Goal: Complete application form: Complete application form

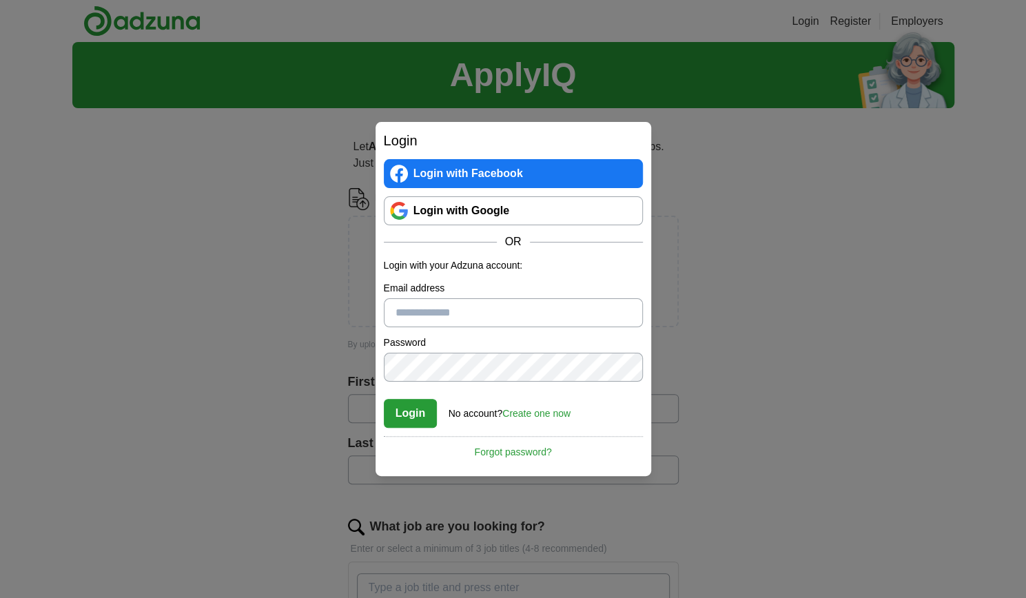
click at [462, 215] on link "Login with Google" at bounding box center [513, 210] width 259 height 29
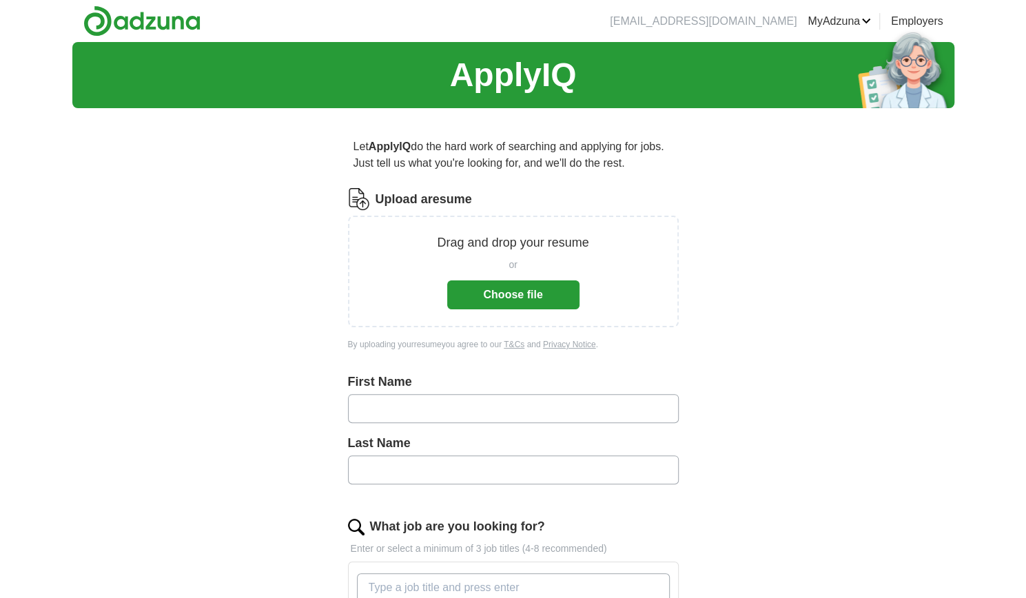
click at [504, 296] on button "Choose file" at bounding box center [513, 294] width 132 height 29
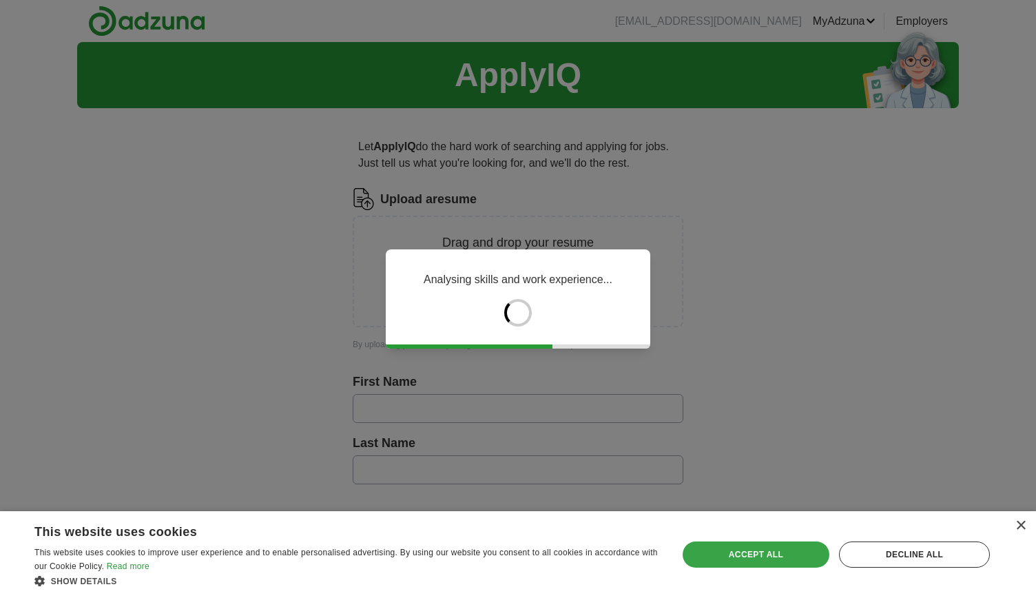
click at [745, 556] on div "Accept all" at bounding box center [756, 555] width 147 height 26
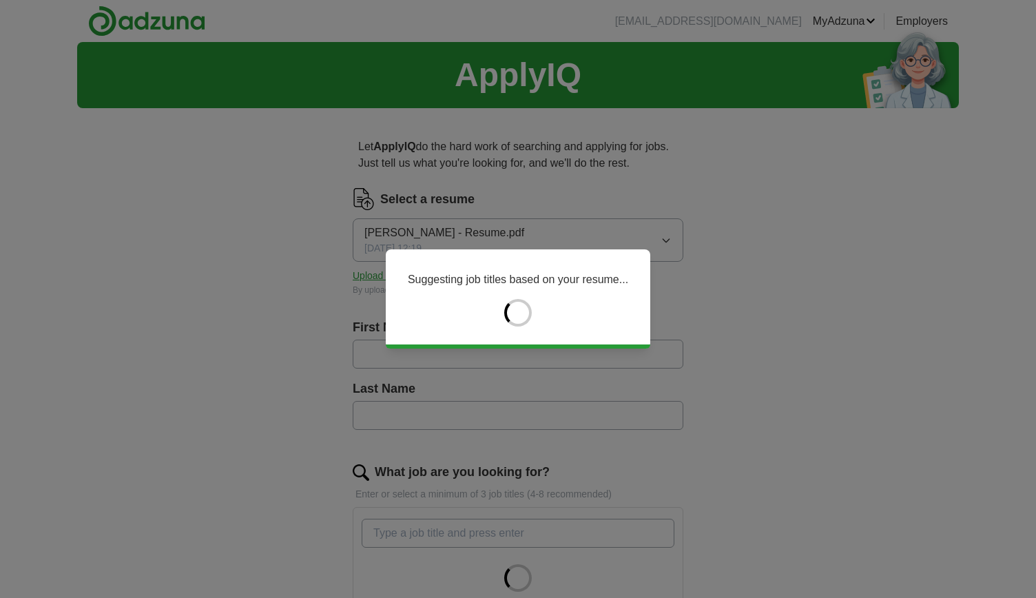
type input "******"
type input "*****"
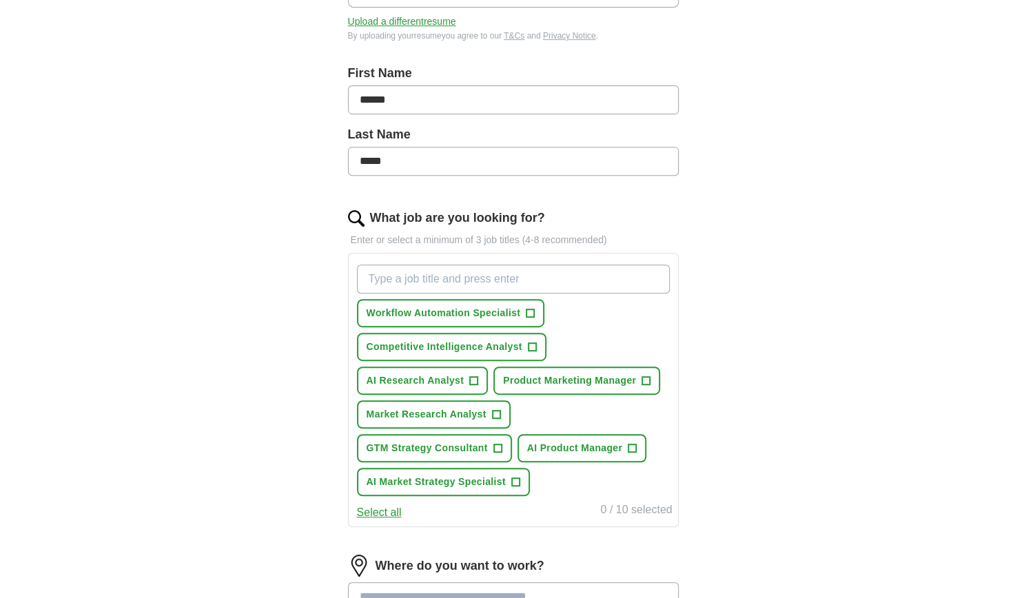
scroll to position [255, 0]
click at [534, 341] on span "+" at bounding box center [532, 346] width 8 height 11
click at [463, 274] on input "What job are you looking for?" at bounding box center [513, 278] width 313 height 29
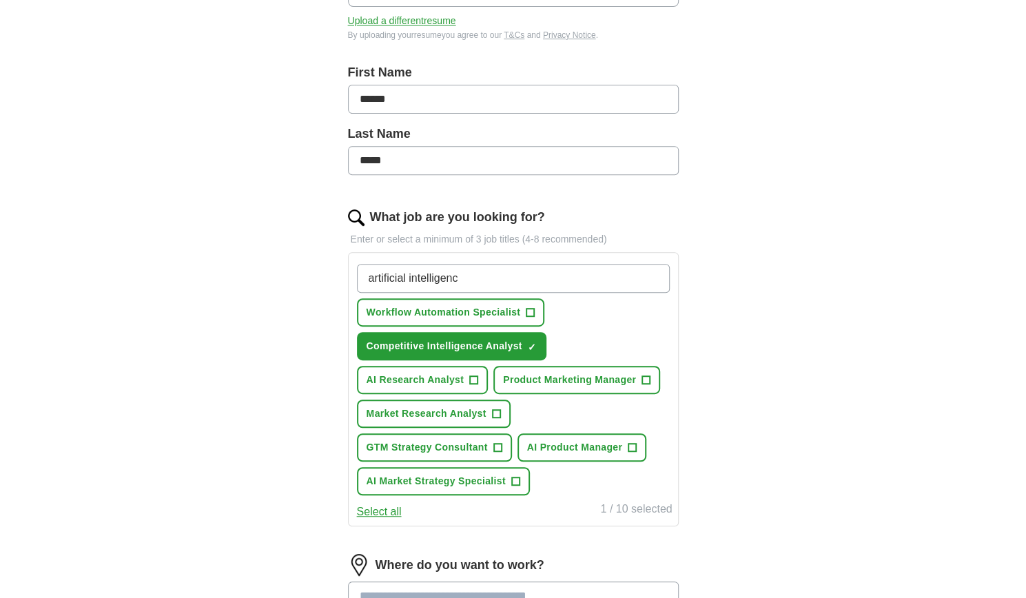
type input "artificial intelligence"
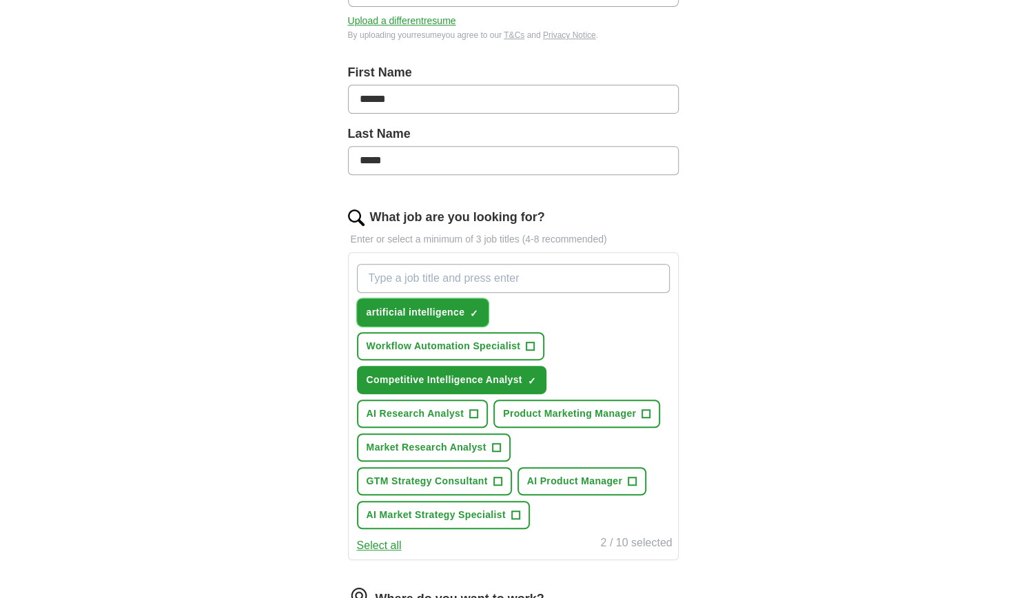
click at [0, 0] on span "×" at bounding box center [0, 0] width 0 height 0
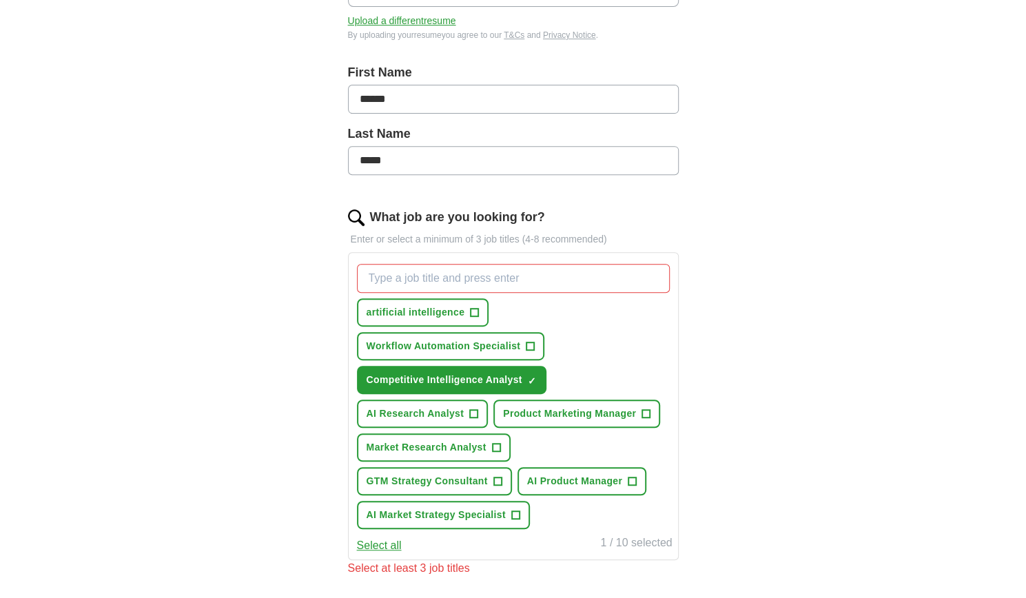
click at [433, 276] on input "What job are you looking for?" at bounding box center [513, 278] width 313 height 29
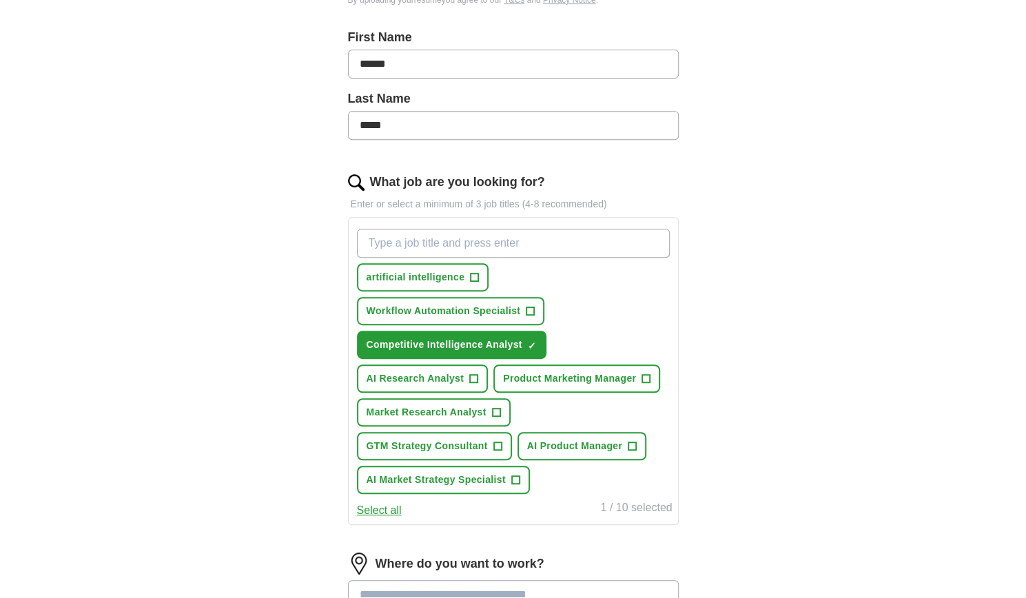
scroll to position [299, 0]
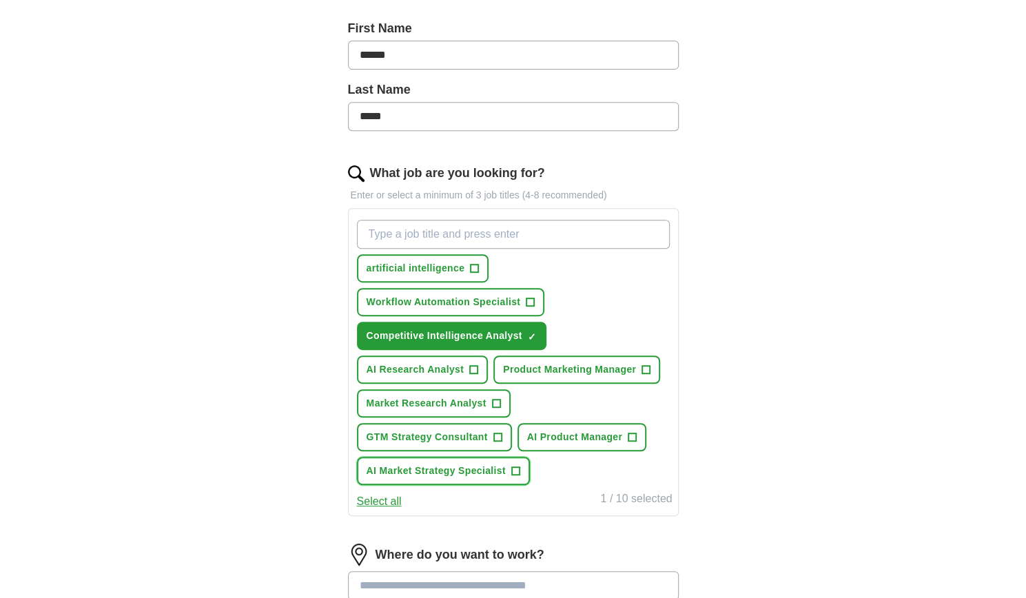
click at [515, 466] on span "+" at bounding box center [515, 471] width 8 height 11
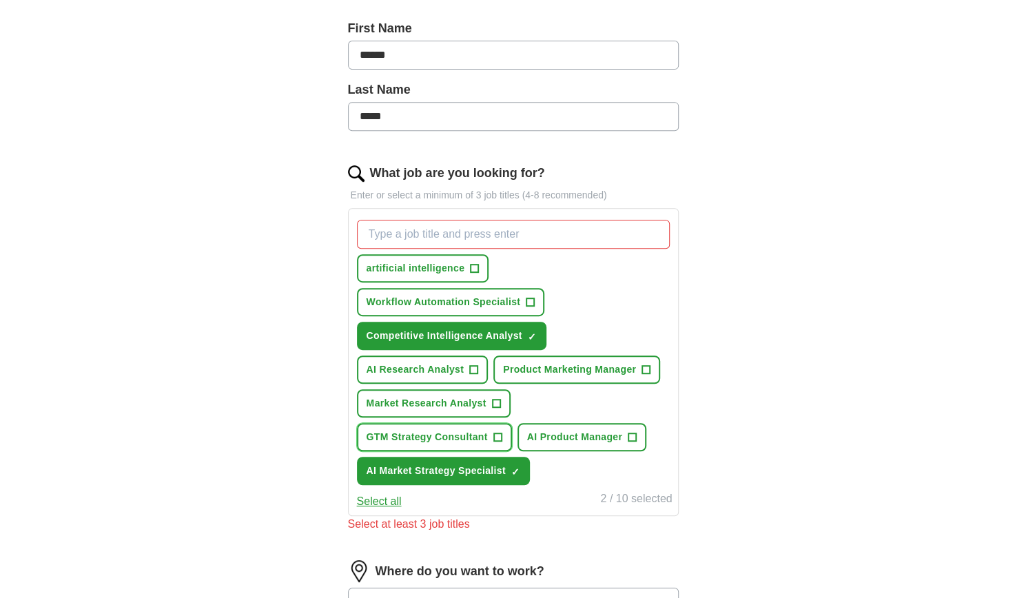
click at [493, 433] on span "+" at bounding box center [497, 437] width 9 height 9
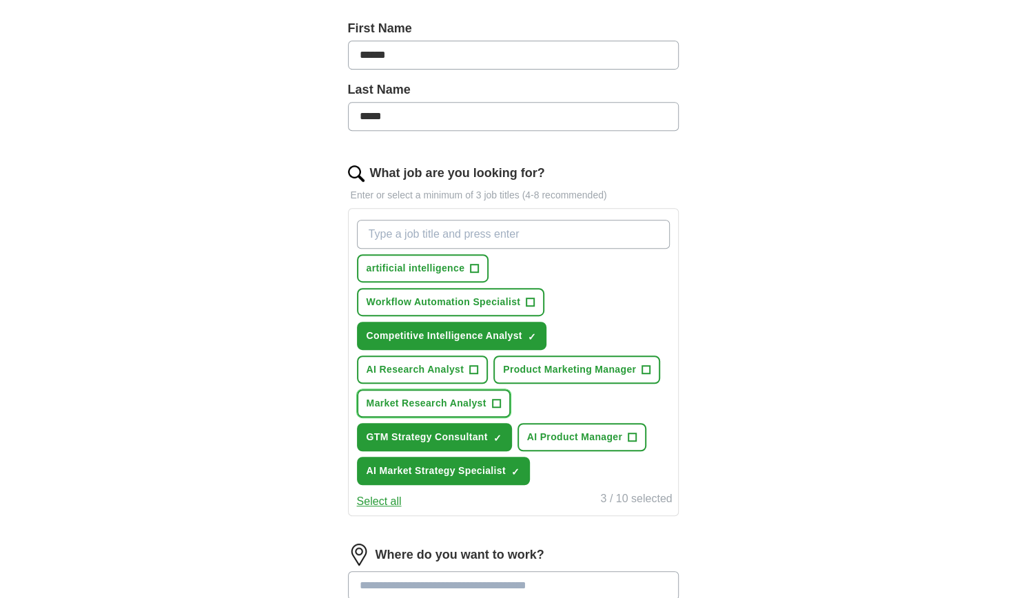
click at [488, 400] on button "Market Research Analyst +" at bounding box center [434, 403] width 154 height 28
click at [471, 366] on span "+" at bounding box center [474, 369] width 8 height 11
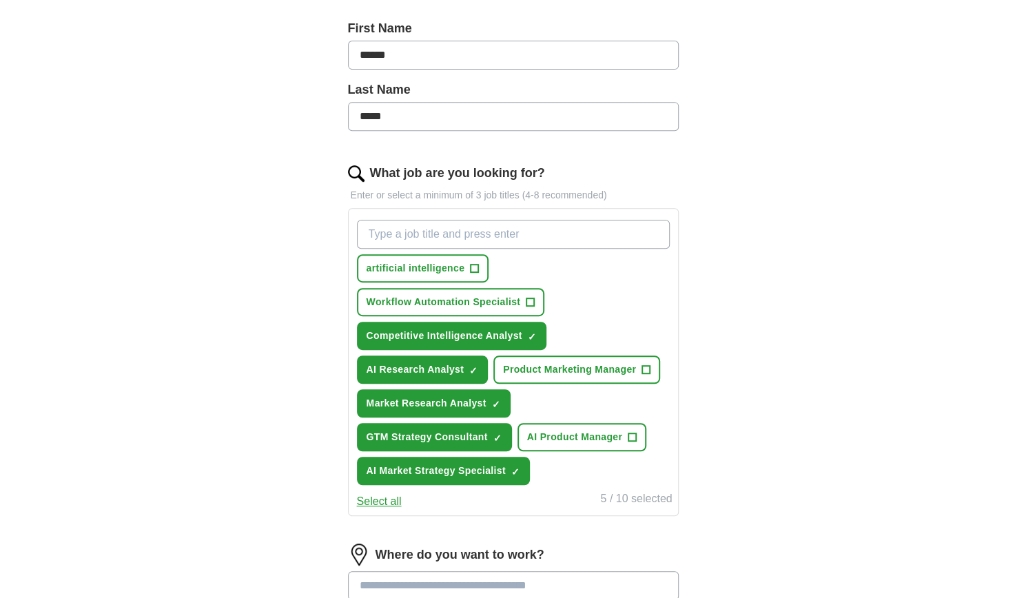
click at [502, 236] on input "What job are you looking for?" at bounding box center [513, 234] width 313 height 29
type input "g"
type input "Go-to-Market Strategist"
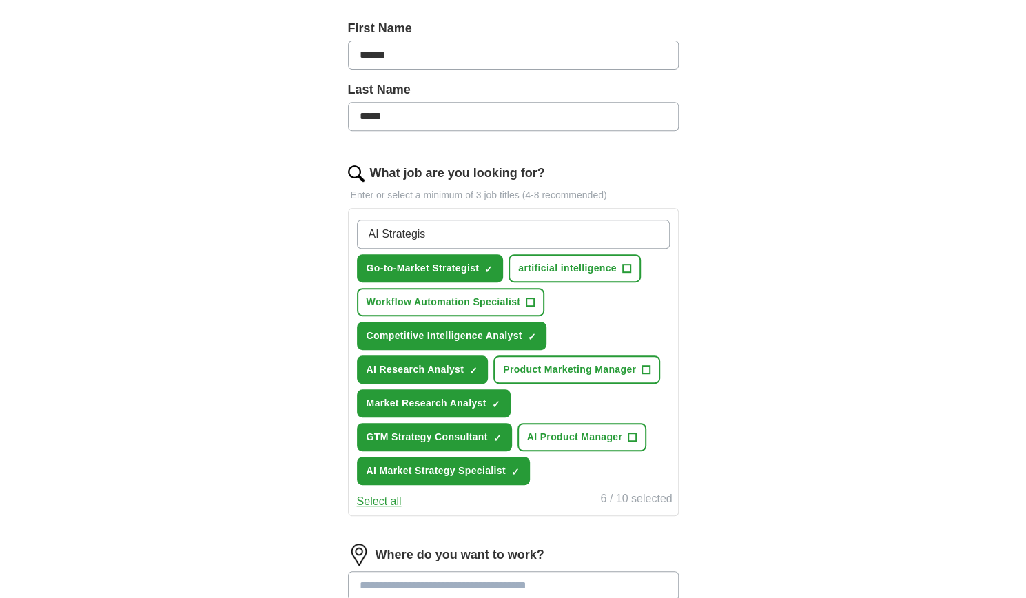
type input "AI Strategist"
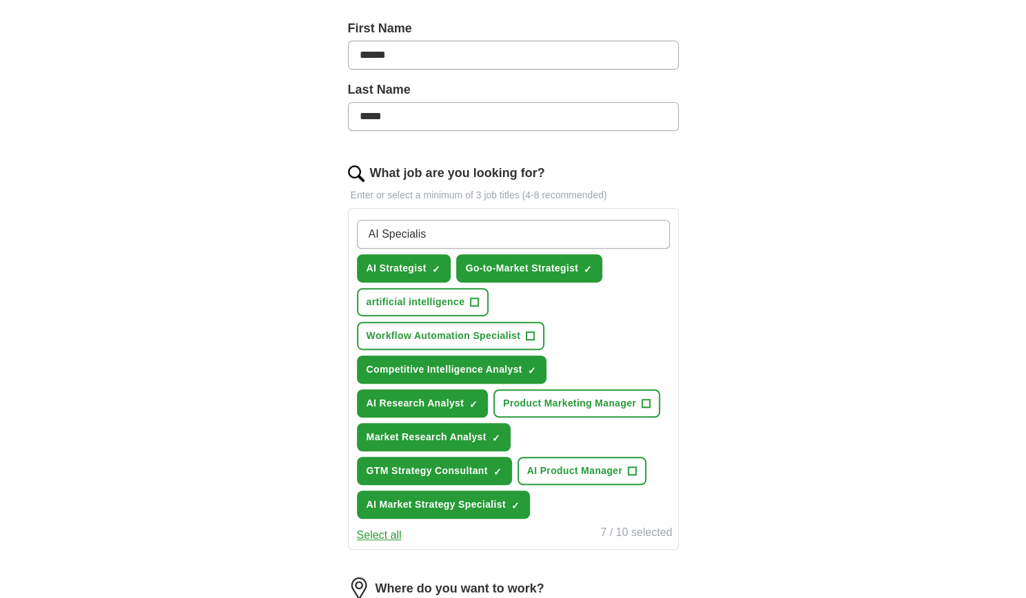
type input "AI Specialist"
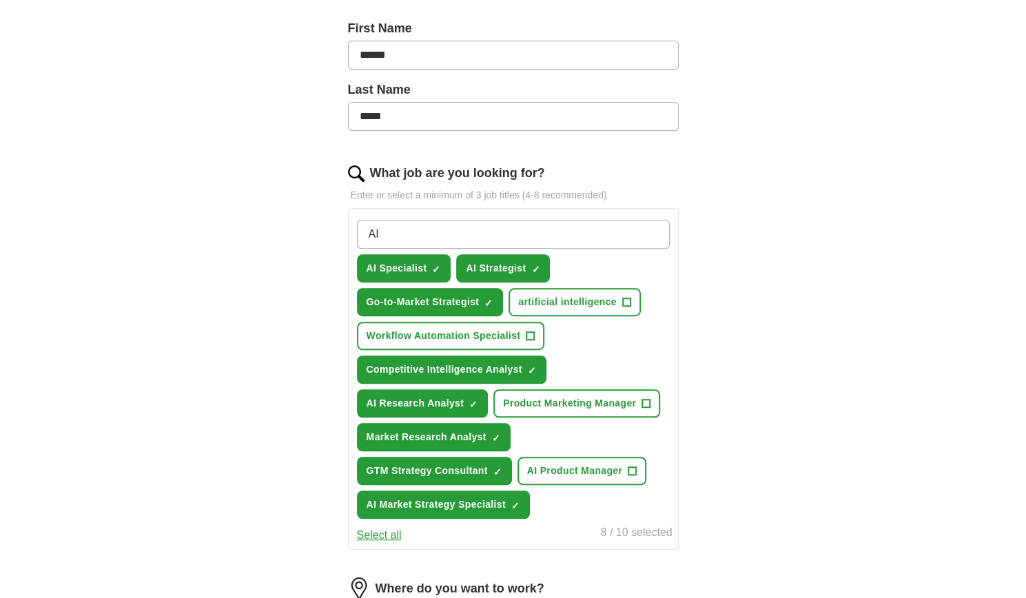
type input "A"
type input "Intelligence Strategist"
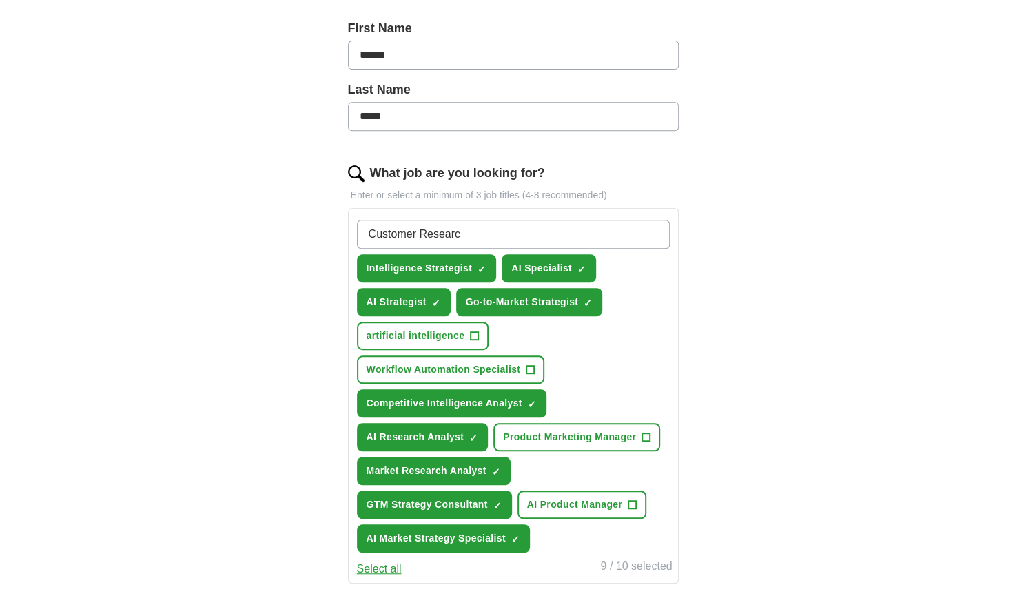
type input "Customer Research"
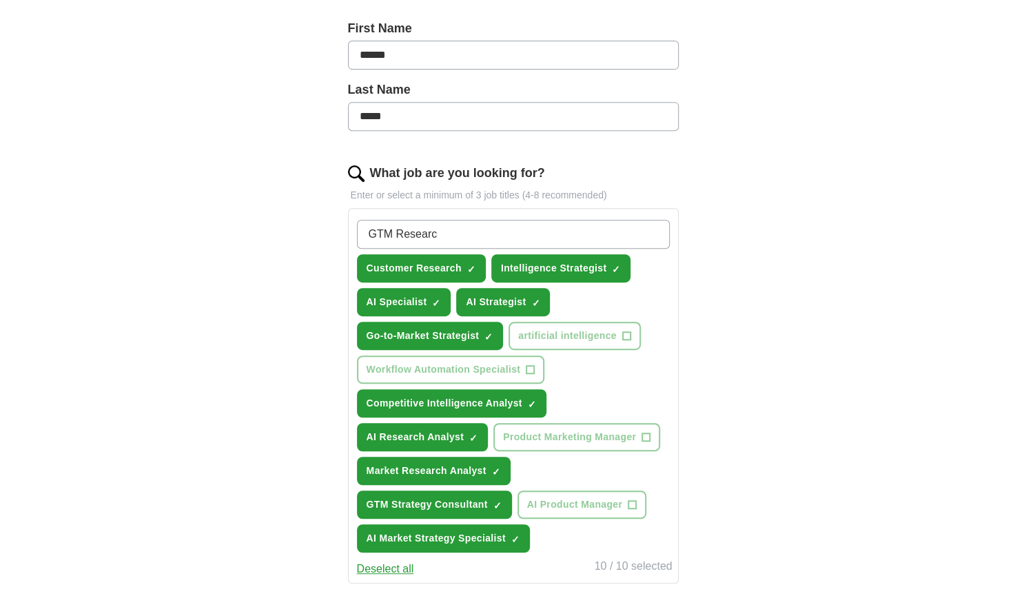
type input "GTM Research"
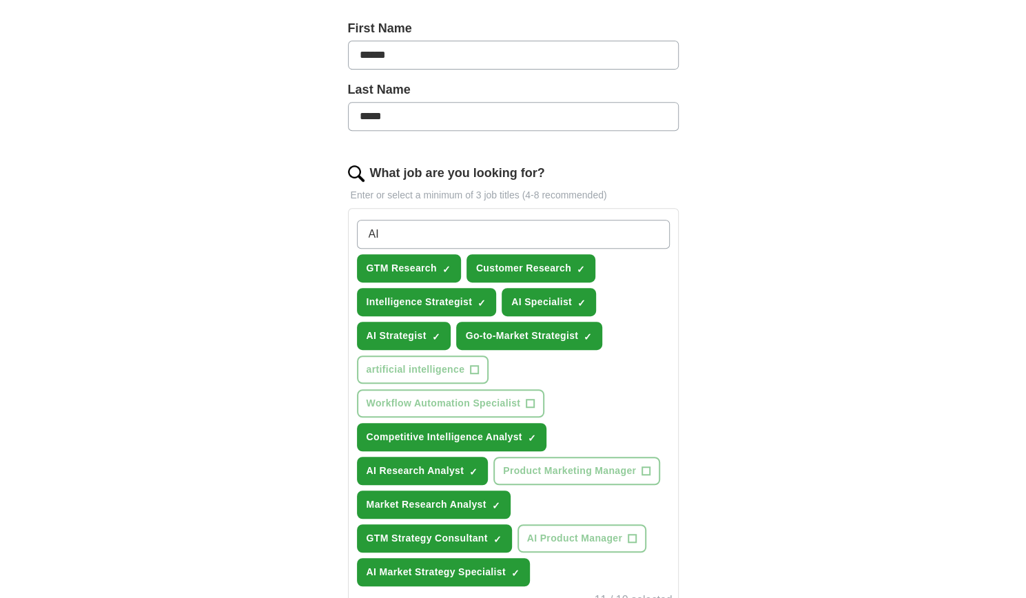
type input "A"
type input "Artificial Intelligence Consultant"
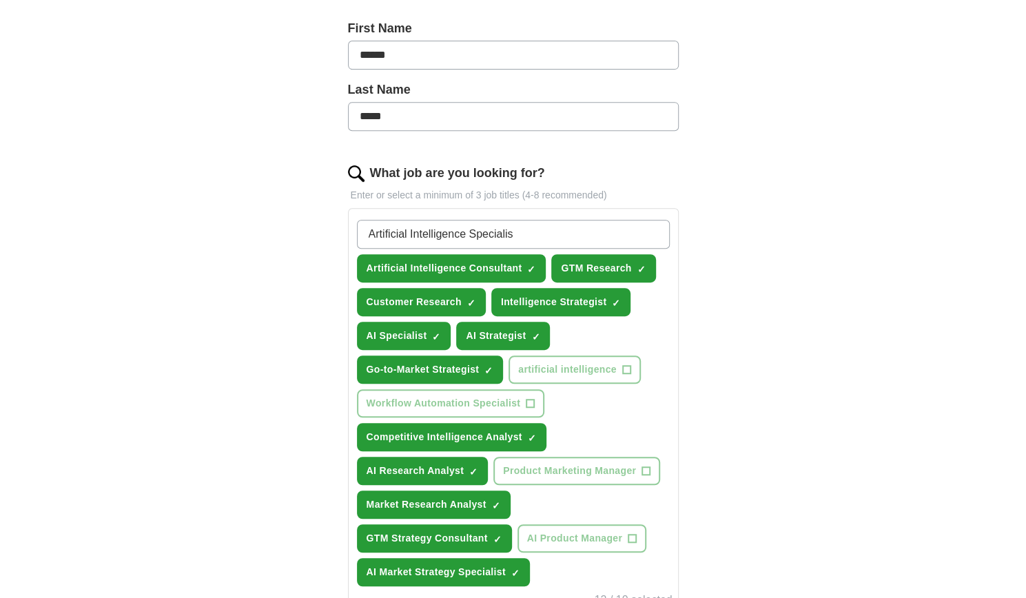
type input "Artificial Intelligence Specialist"
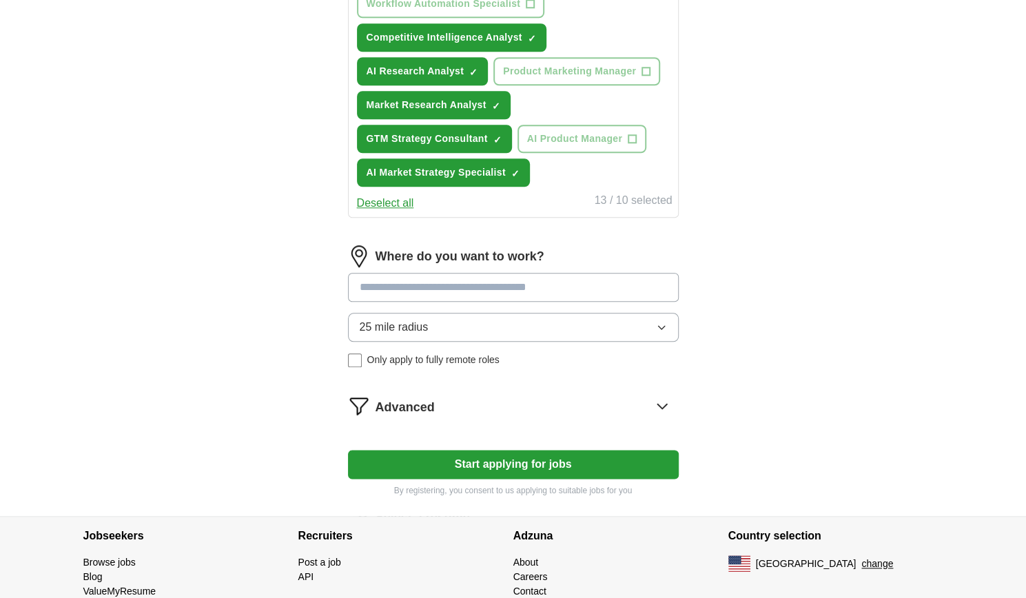
scroll to position [738, 0]
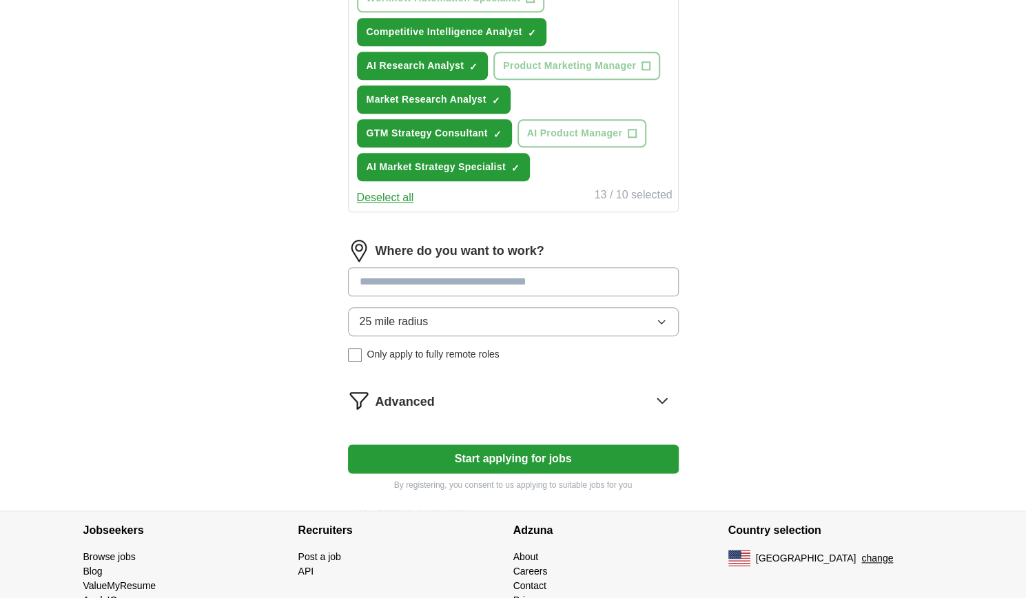
click at [426, 278] on div "Where do you want to work? 25 mile radius Only apply to fully remote roles" at bounding box center [513, 306] width 331 height 133
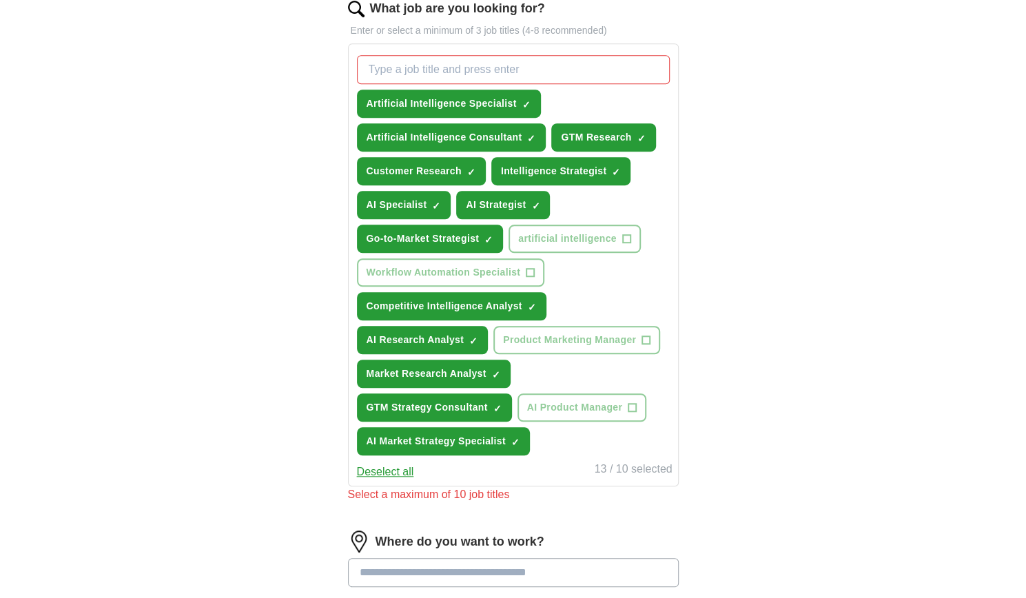
scroll to position [463, 0]
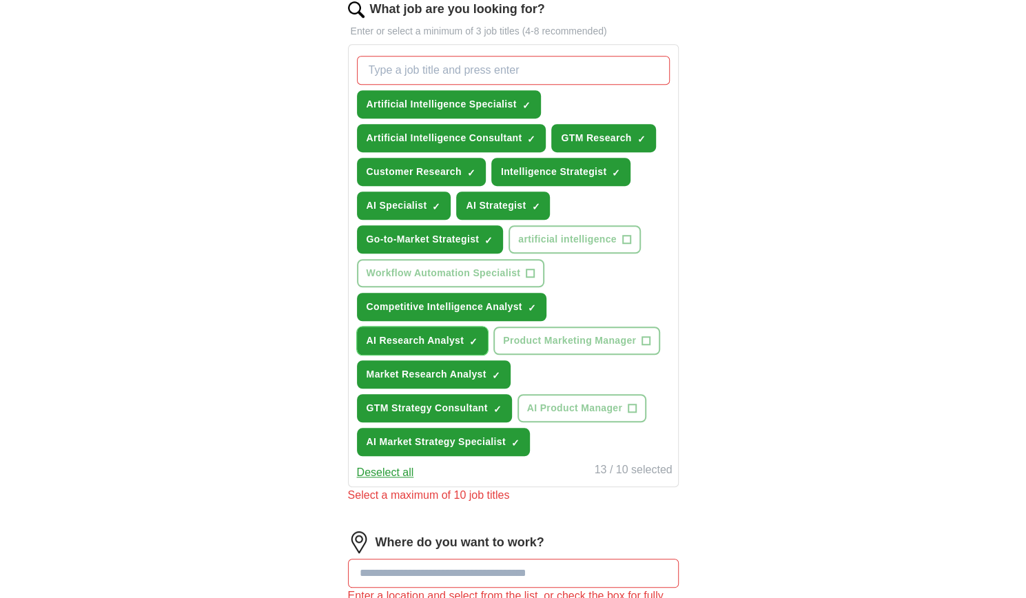
click at [0, 0] on span "×" at bounding box center [0, 0] width 0 height 0
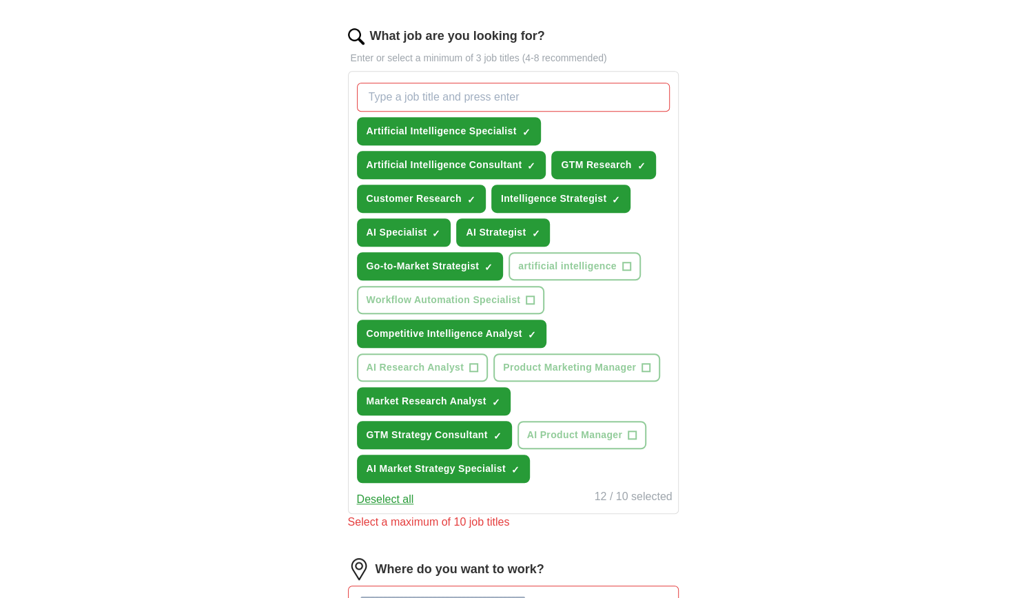
scroll to position [435, 0]
click at [0, 0] on span "×" at bounding box center [0, 0] width 0 height 0
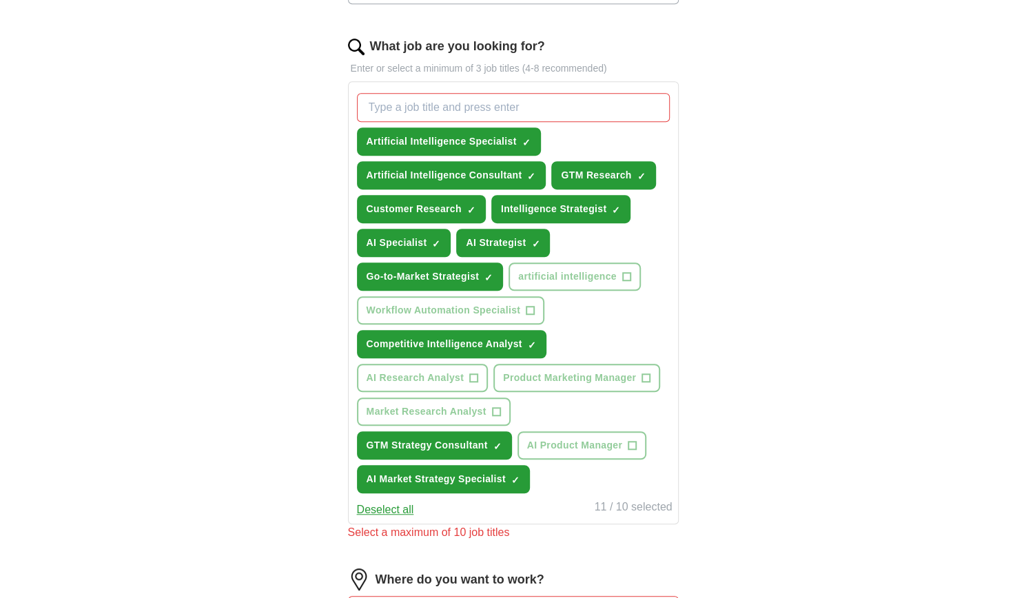
scroll to position [424, 0]
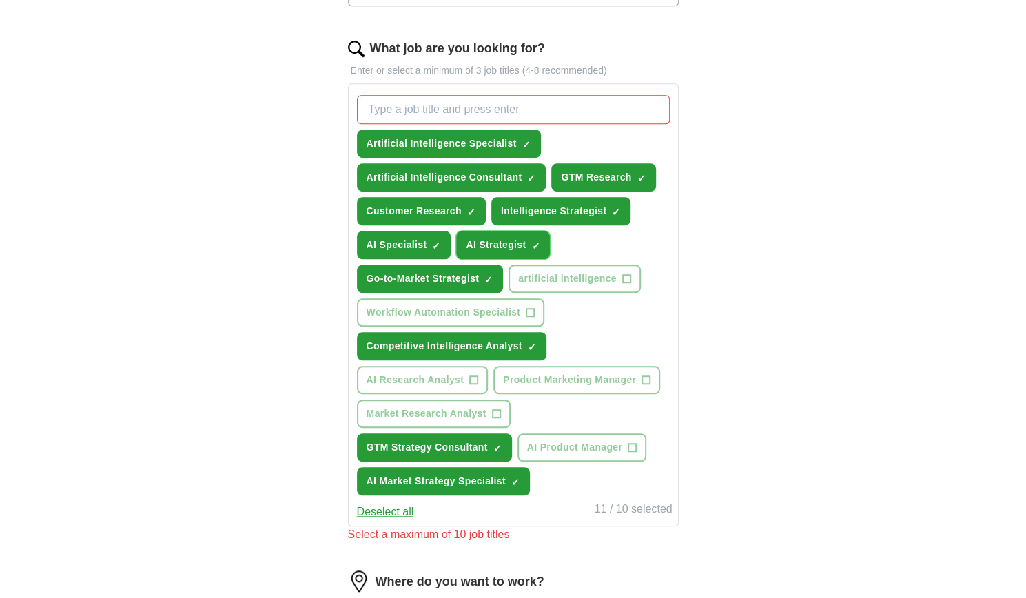
click at [0, 0] on span "×" at bounding box center [0, 0] width 0 height 0
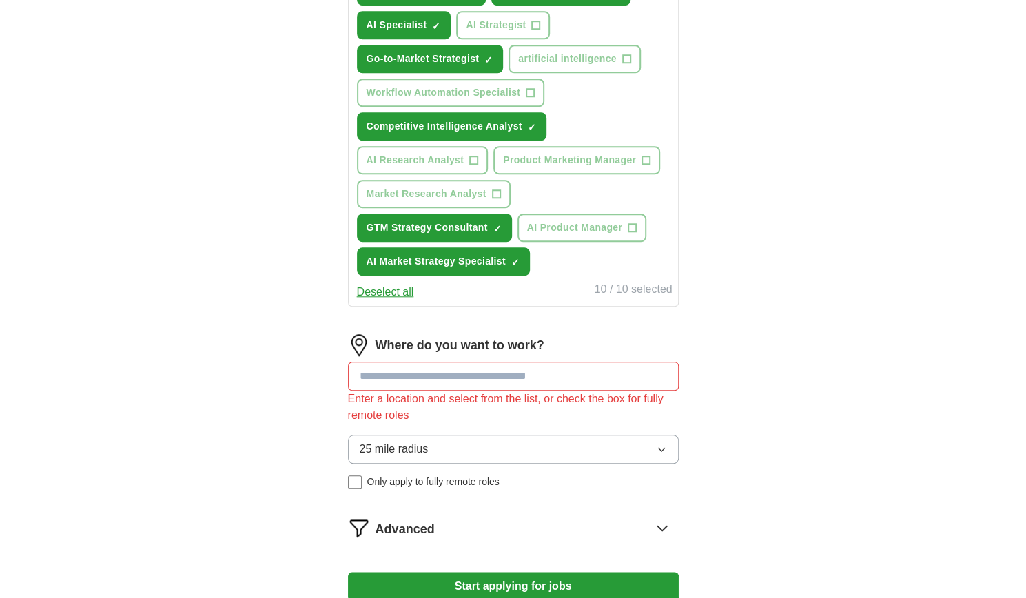
scroll to position [644, 0]
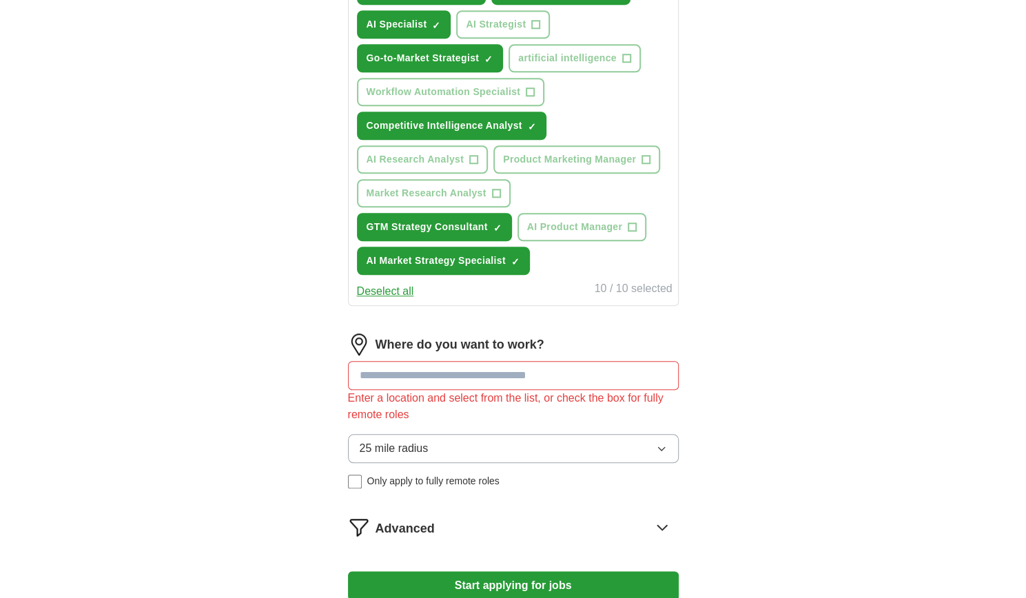
click at [535, 371] on input at bounding box center [513, 375] width 331 height 29
type input "*"
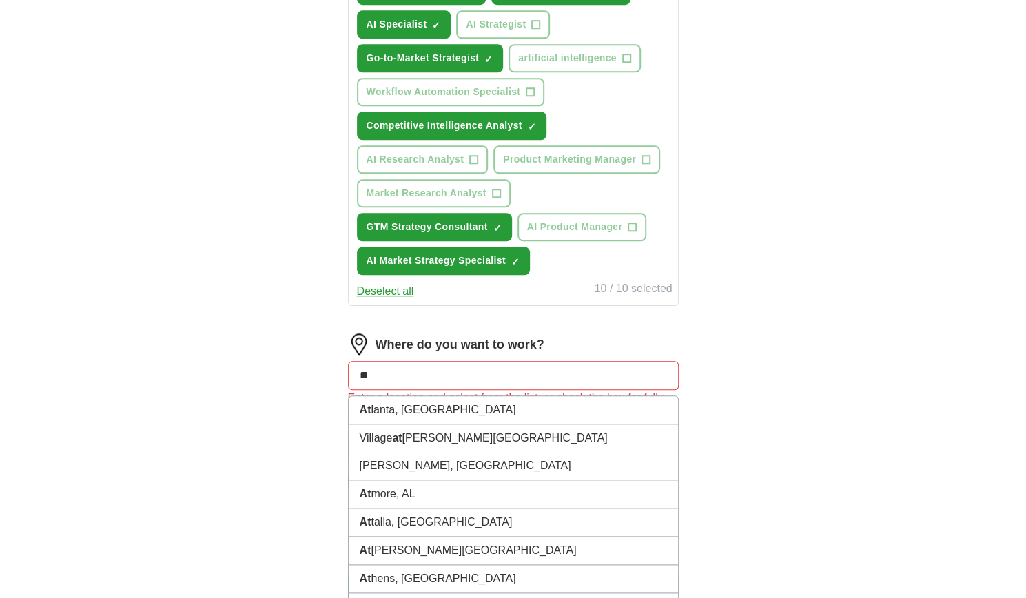
type input "*"
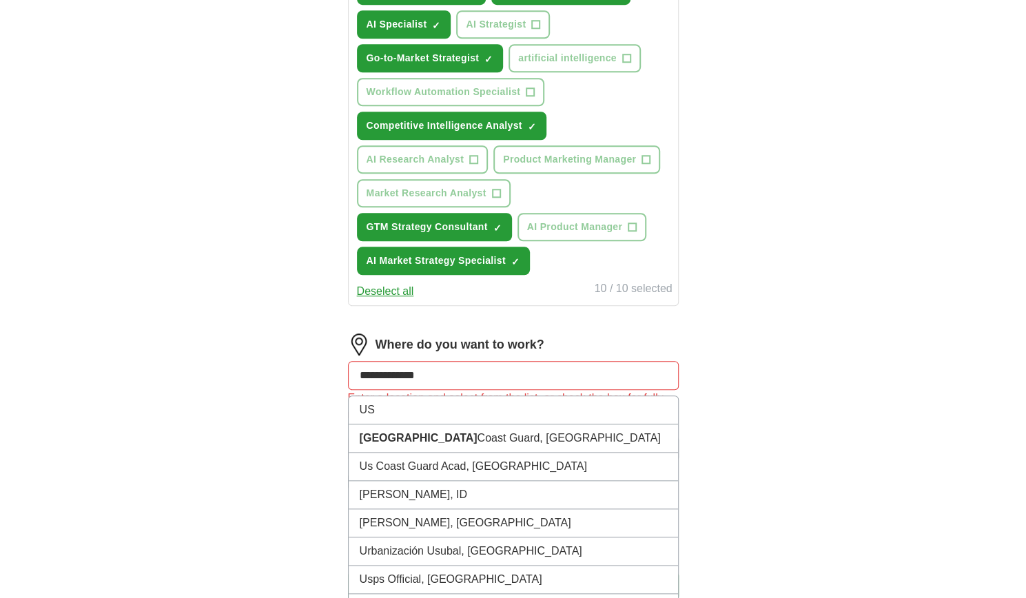
click at [449, 374] on input "**********" at bounding box center [513, 375] width 331 height 29
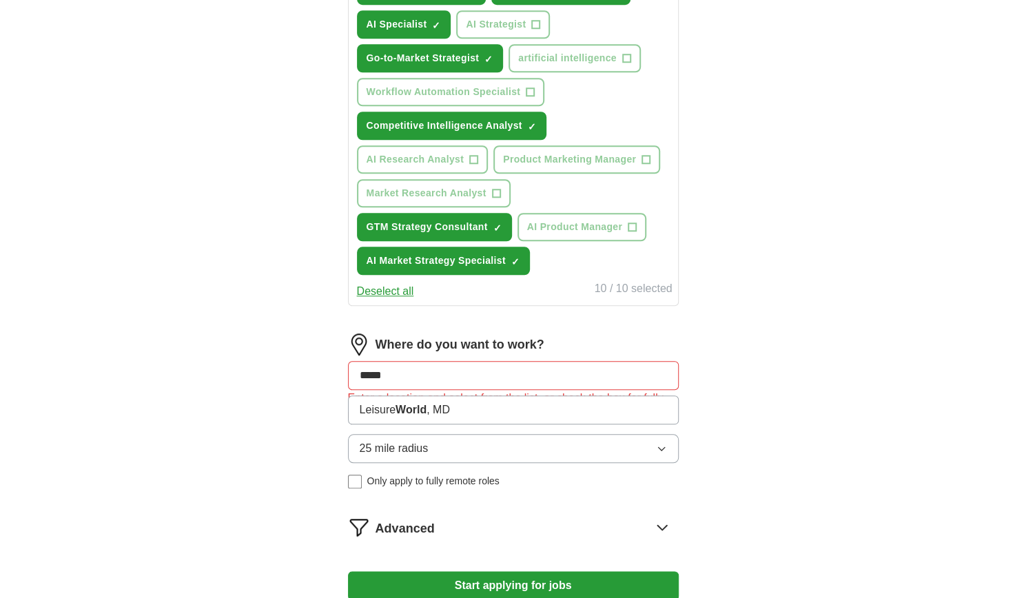
click at [427, 377] on input "*****" at bounding box center [513, 375] width 331 height 29
type input "**"
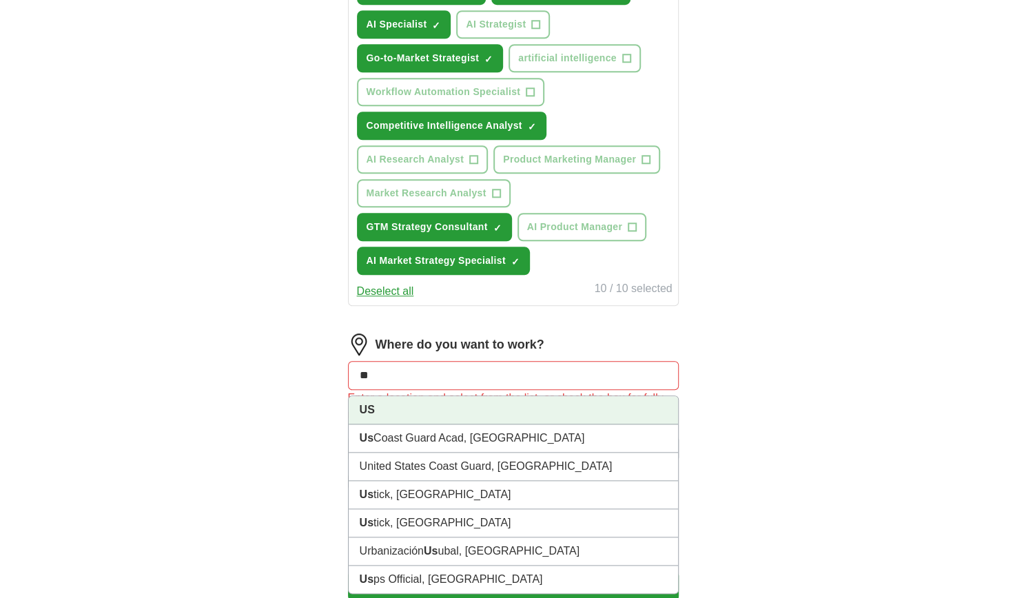
click at [405, 415] on li "US" at bounding box center [513, 410] width 329 height 28
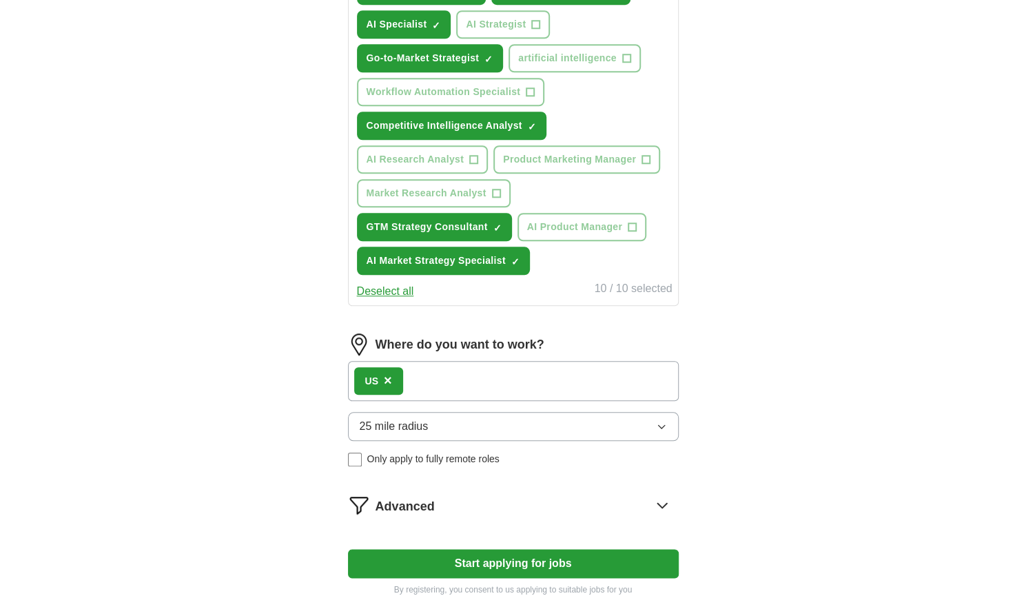
click at [470, 426] on button "25 mile radius" at bounding box center [513, 426] width 331 height 29
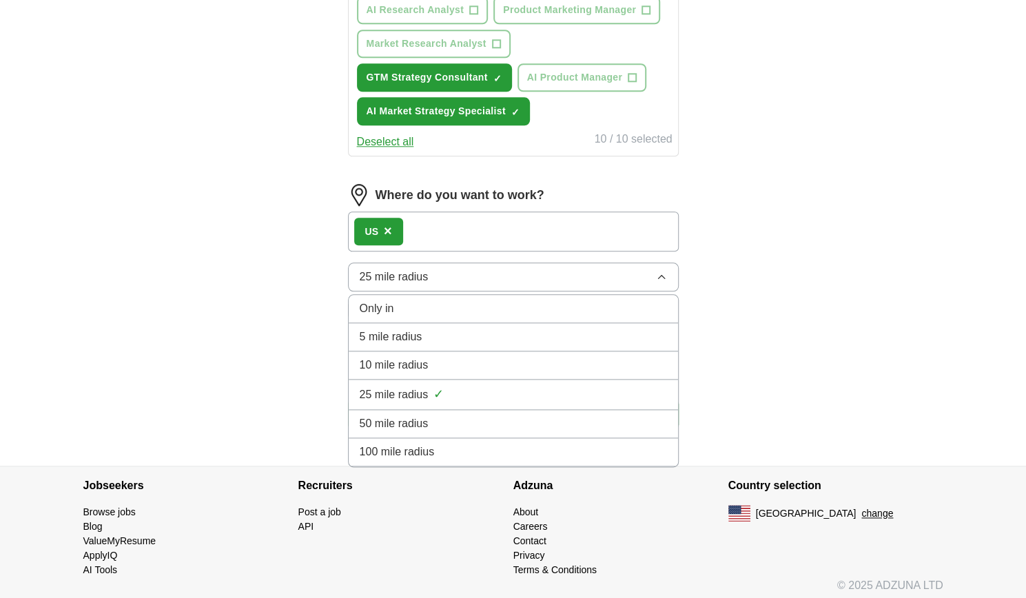
scroll to position [796, 0]
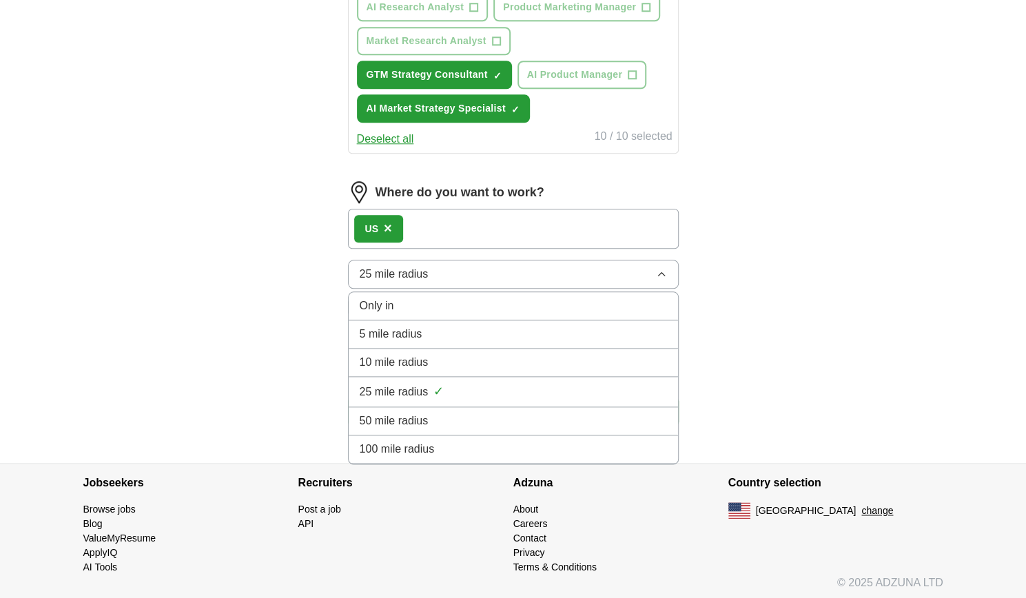
click at [418, 450] on span "100 mile radius" at bounding box center [397, 449] width 75 height 17
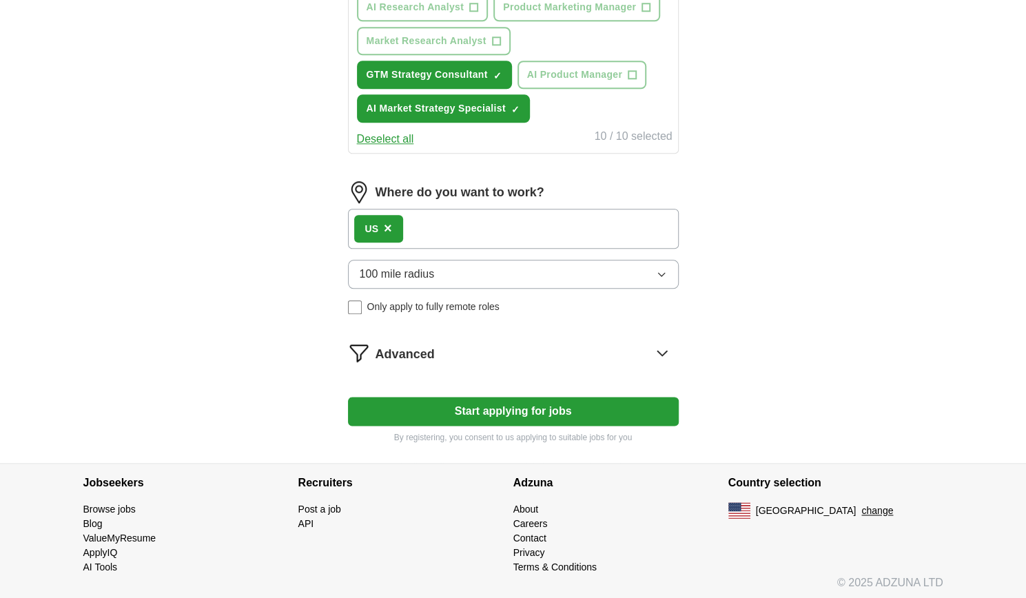
click at [657, 345] on icon at bounding box center [662, 353] width 22 height 22
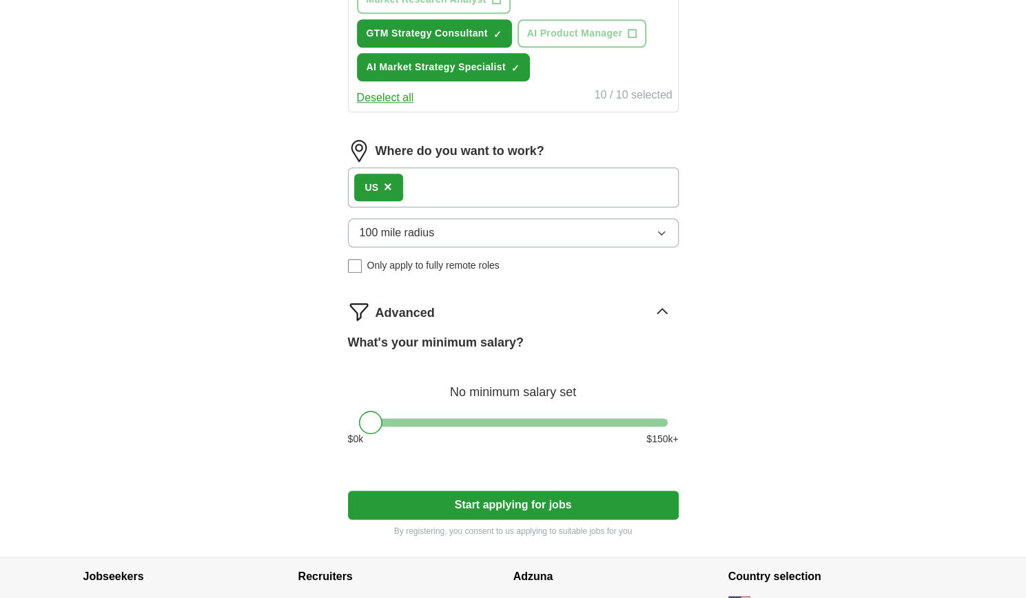
scroll to position [839, 0]
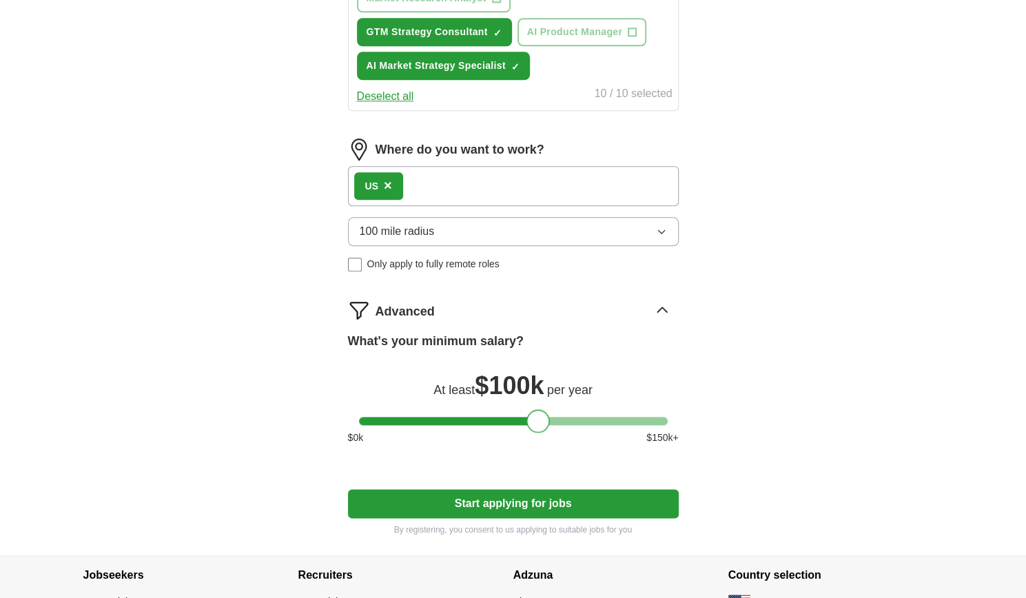
drag, startPoint x: 375, startPoint y: 420, endPoint x: 544, endPoint y: 422, distance: 168.8
click at [544, 422] on div at bounding box center [537, 420] width 23 height 23
click at [508, 501] on button "Start applying for jobs" at bounding box center [513, 503] width 331 height 29
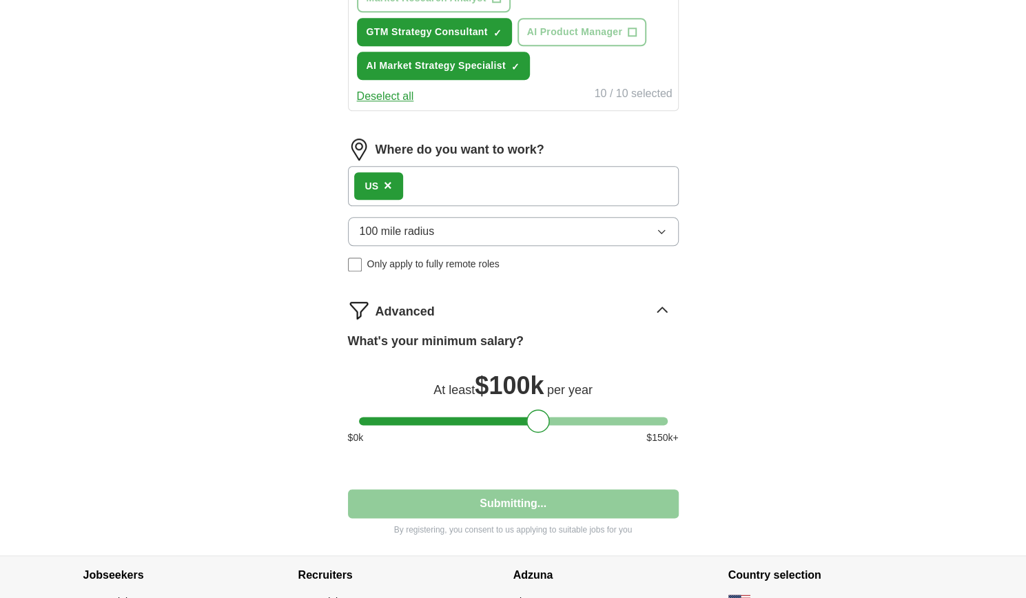
select select "**"
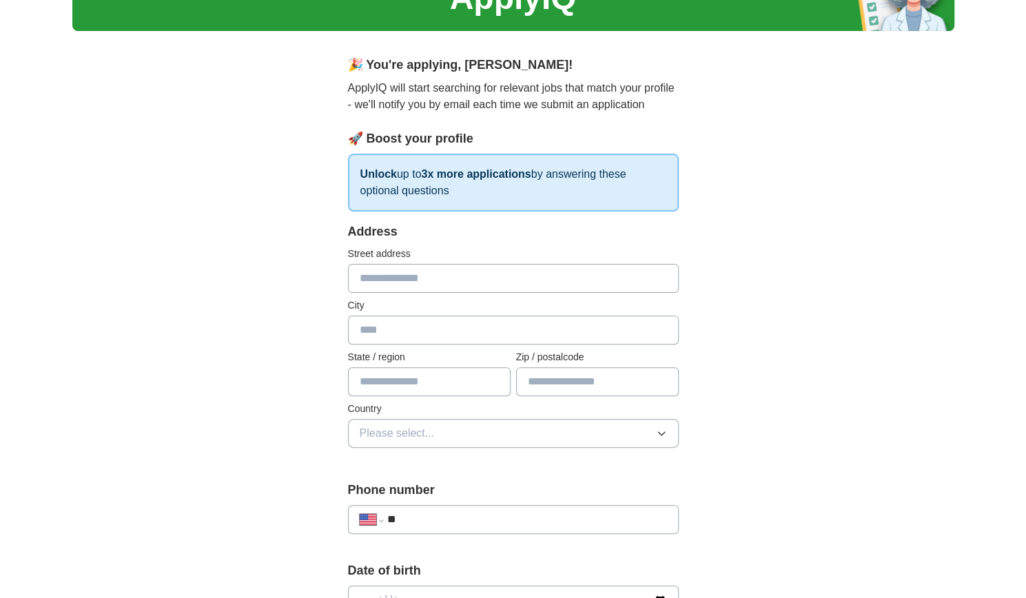
scroll to position [83, 0]
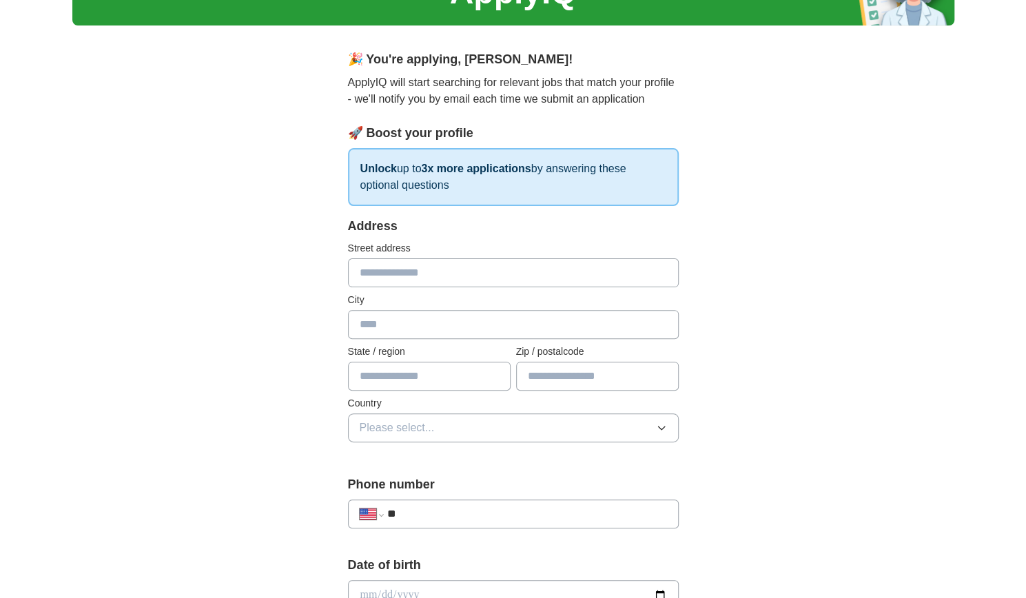
click at [408, 329] on input "text" at bounding box center [513, 324] width 331 height 29
type input "*******"
click at [398, 371] on input "text" at bounding box center [429, 376] width 163 height 29
type input "**"
click at [632, 425] on button "Please select..." at bounding box center [513, 427] width 331 height 29
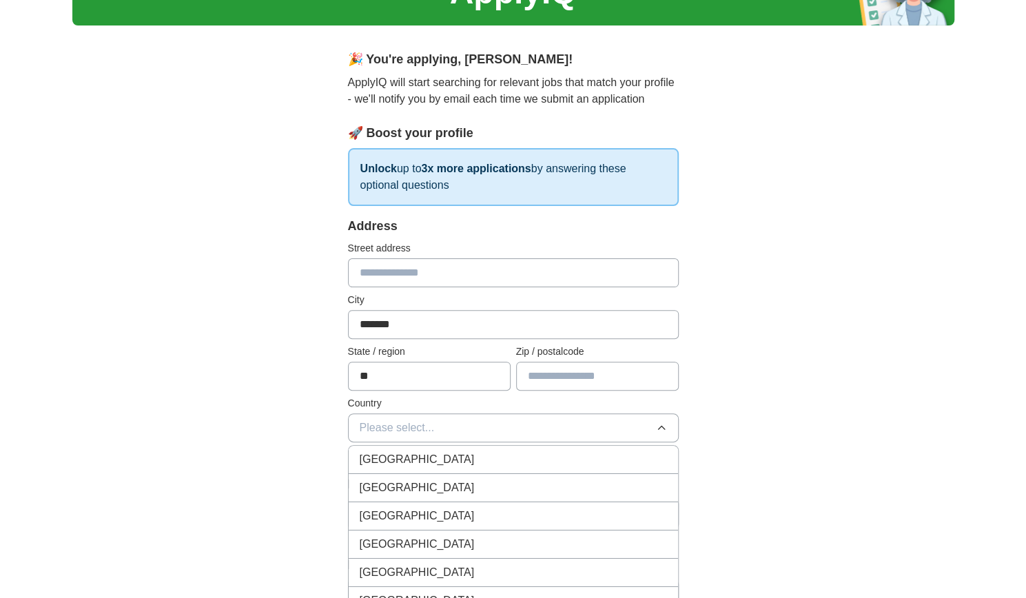
click at [537, 480] on div "United States" at bounding box center [513, 488] width 307 height 17
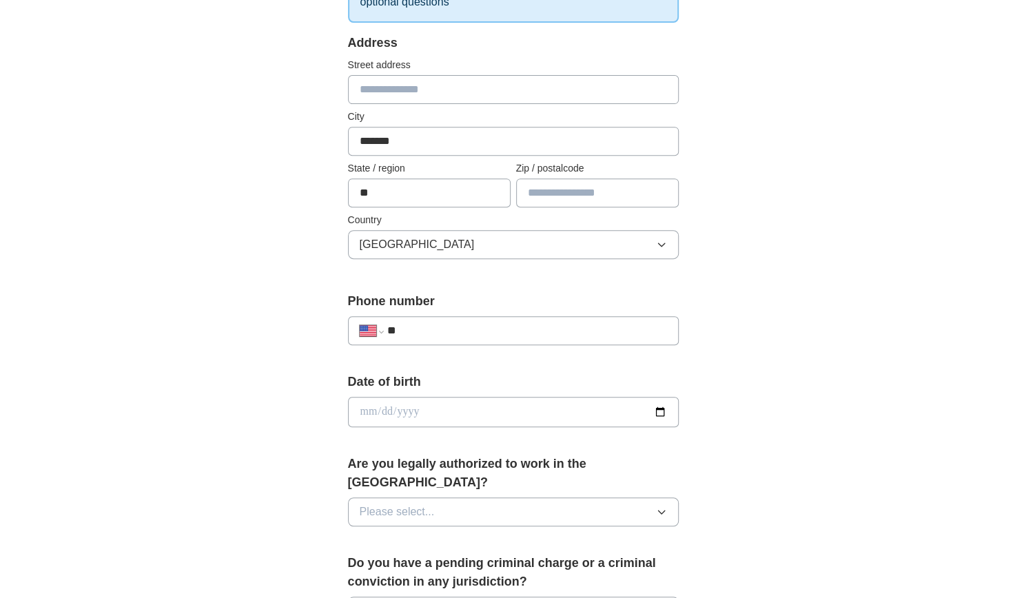
scroll to position [267, 0]
click at [424, 326] on input "**" at bounding box center [527, 330] width 280 height 17
type input "**********"
click at [407, 412] on input "date" at bounding box center [513, 411] width 331 height 30
click at [373, 408] on input "date" at bounding box center [513, 411] width 331 height 30
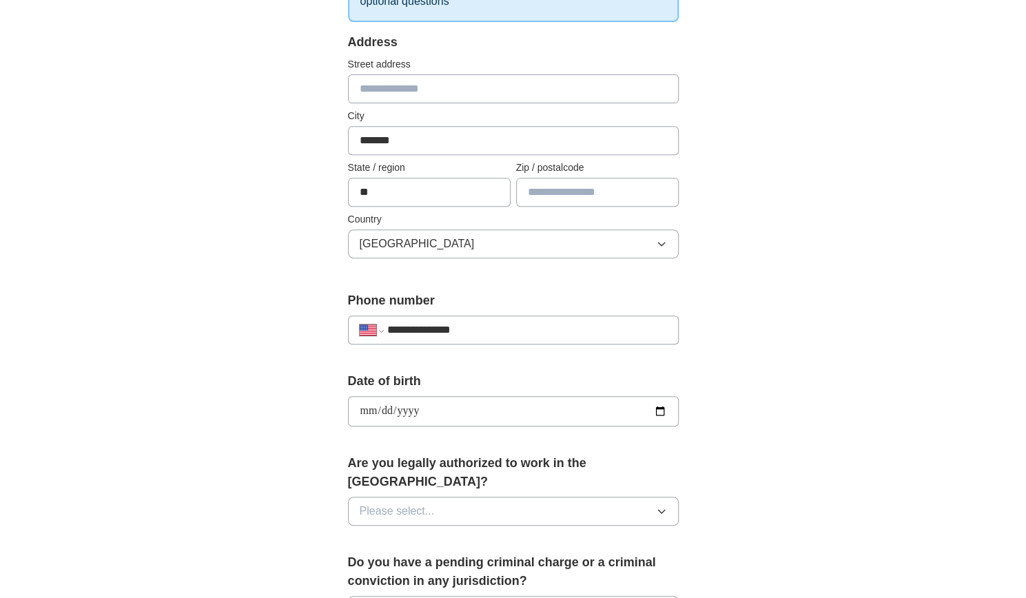
type input "**********"
click at [491, 497] on button "Please select..." at bounding box center [513, 511] width 331 height 29
click at [458, 535] on div "Yes" at bounding box center [513, 543] width 307 height 17
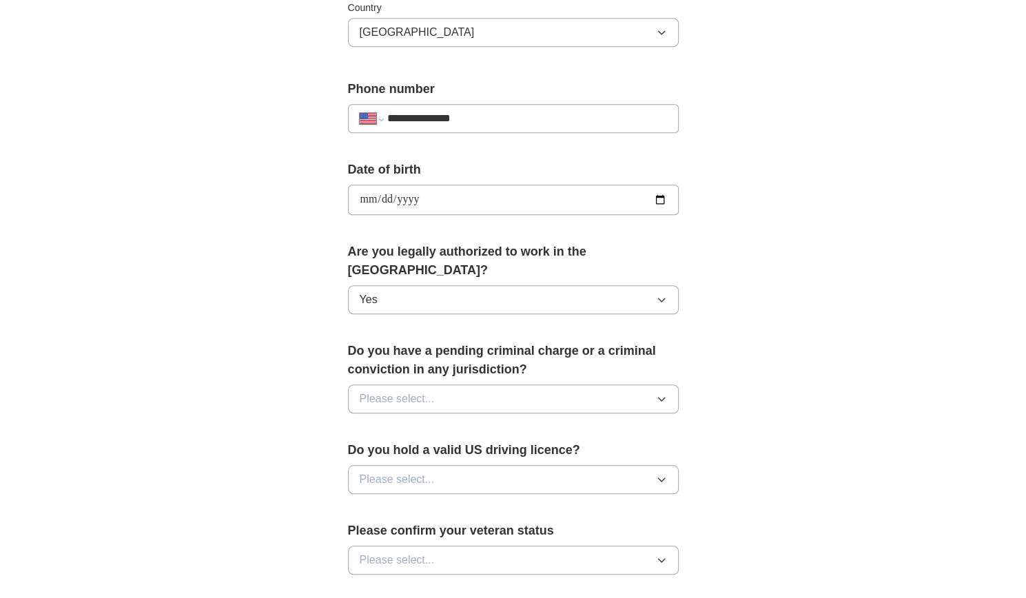
scroll to position [508, 0]
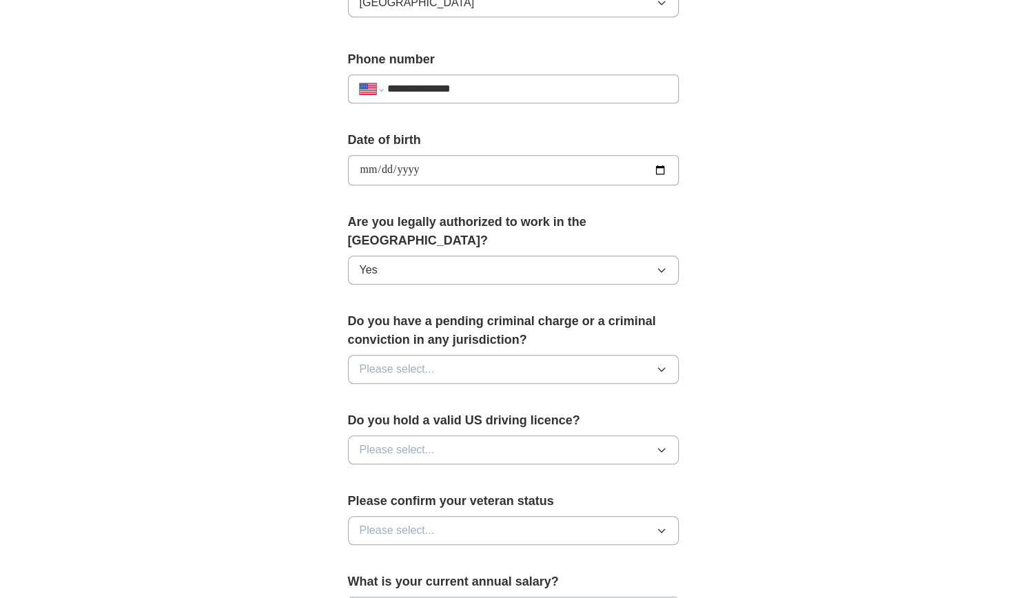
click at [544, 355] on button "Please select..." at bounding box center [513, 369] width 331 height 29
click at [507, 421] on div "No" at bounding box center [513, 429] width 307 height 17
click at [491, 435] on button "Please select..." at bounding box center [513, 449] width 331 height 29
click at [460, 468] on li "Yes" at bounding box center [513, 482] width 329 height 28
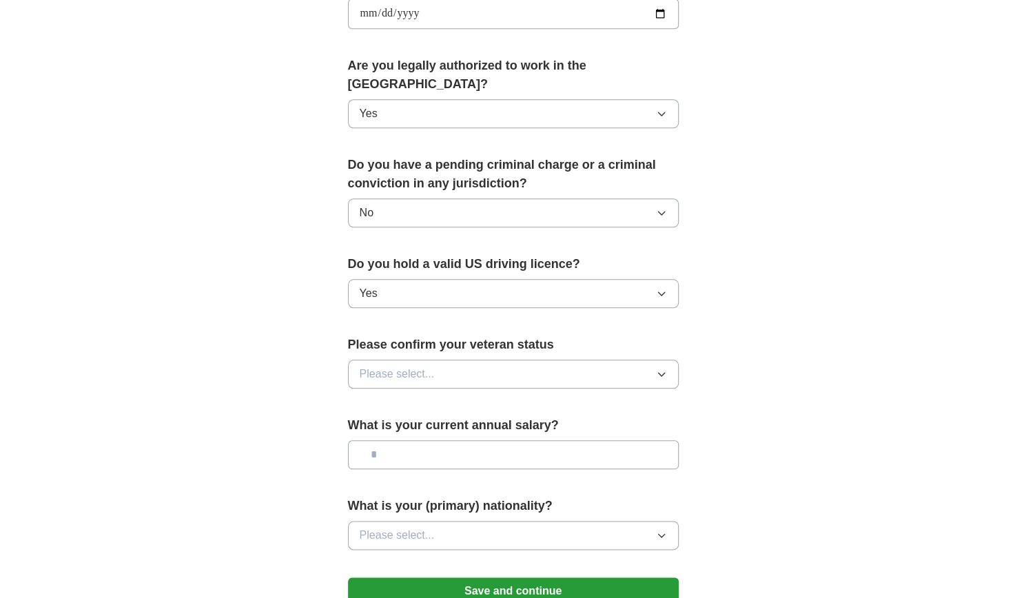
scroll to position [665, 0]
click at [466, 359] on button "Please select..." at bounding box center [513, 373] width 331 height 29
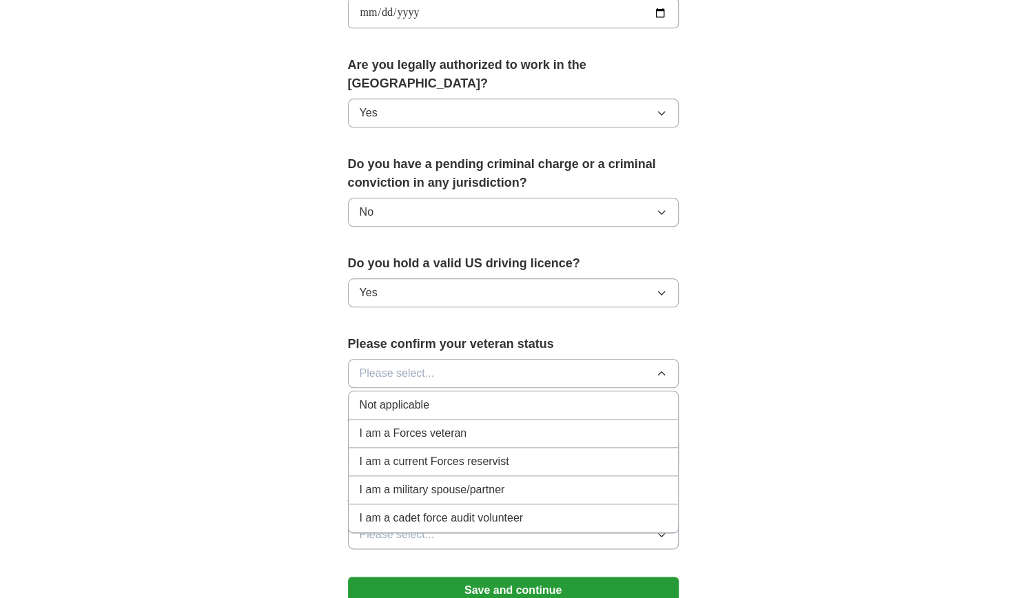
click at [480, 397] on div "Not applicable" at bounding box center [513, 405] width 307 height 17
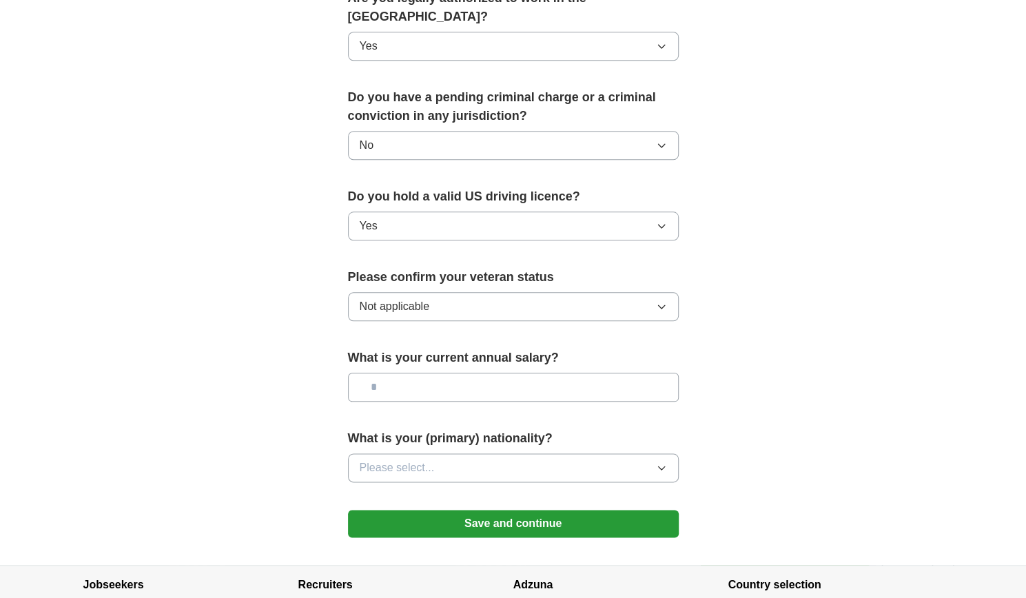
scroll to position [732, 0]
click at [466, 372] on input "text" at bounding box center [513, 386] width 331 height 29
type input "*******"
drag, startPoint x: 422, startPoint y: 367, endPoint x: 327, endPoint y: 350, distance: 96.6
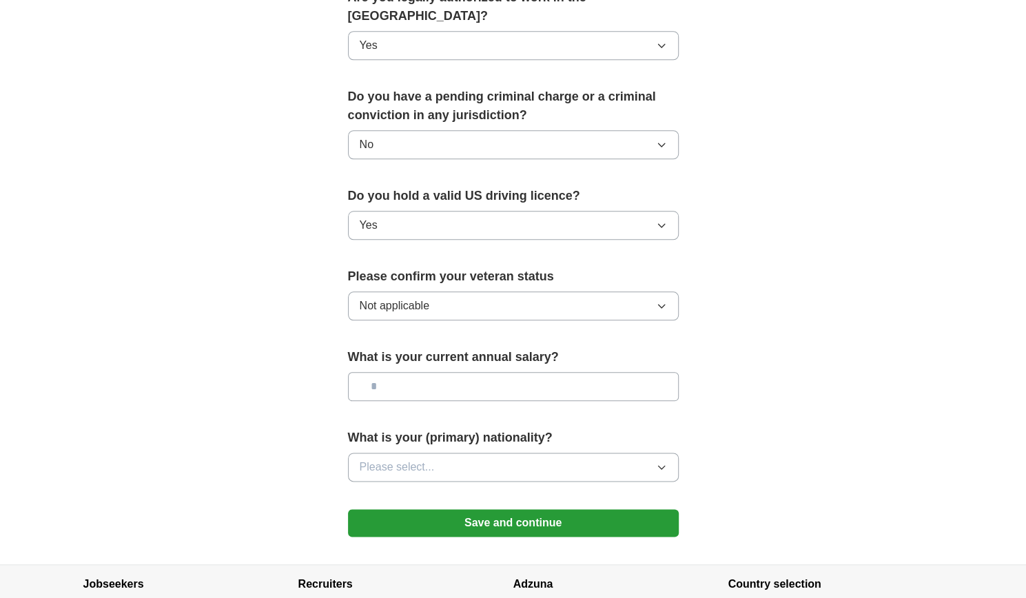
click at [448, 453] on button "Please select..." at bounding box center [513, 467] width 331 height 29
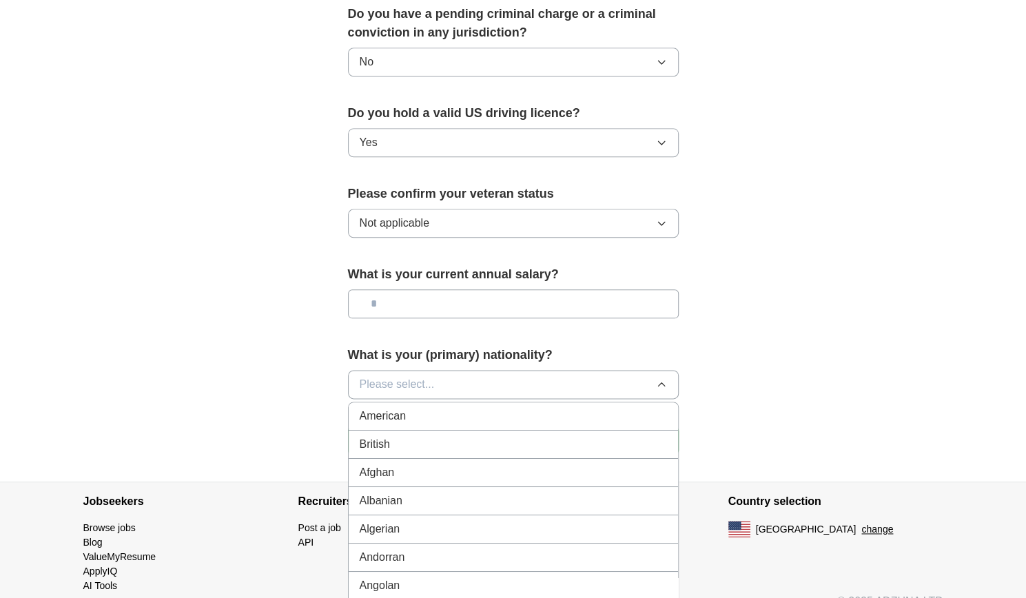
click at [404, 408] on span "American" at bounding box center [383, 416] width 47 height 17
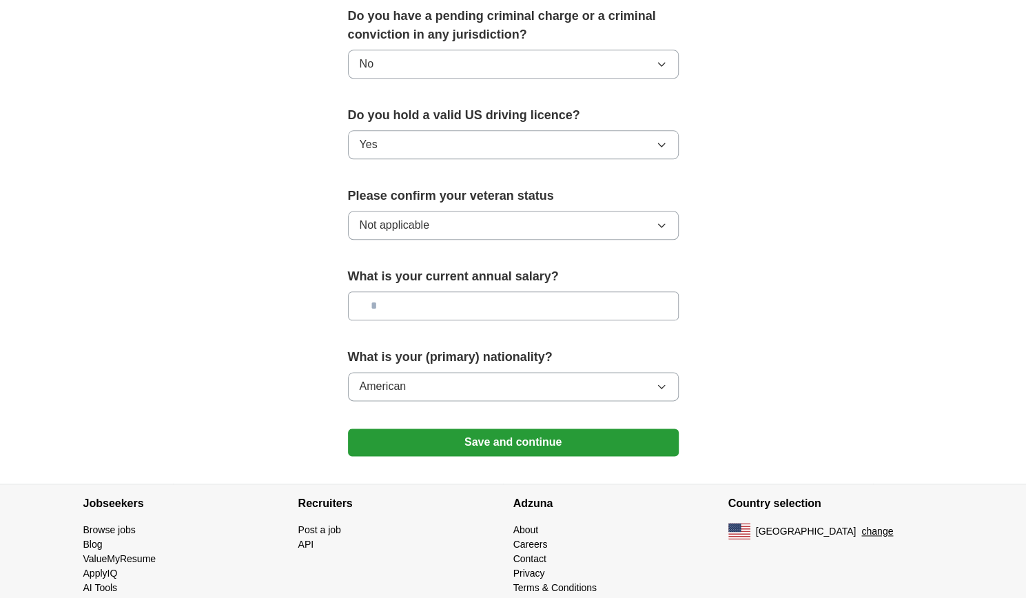
click at [473, 429] on button "Save and continue" at bounding box center [513, 443] width 331 height 28
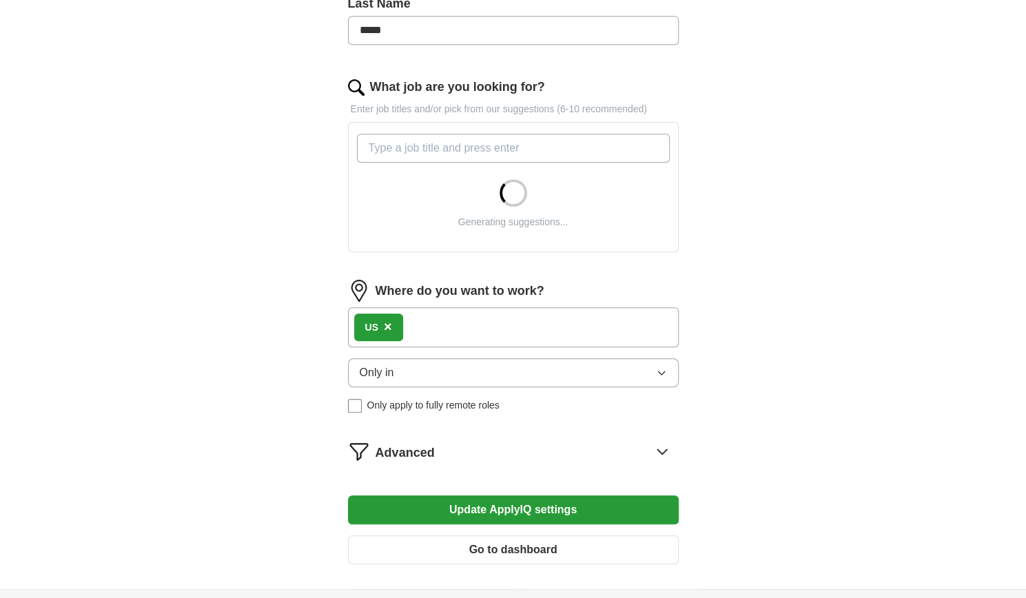
scroll to position [400, 0]
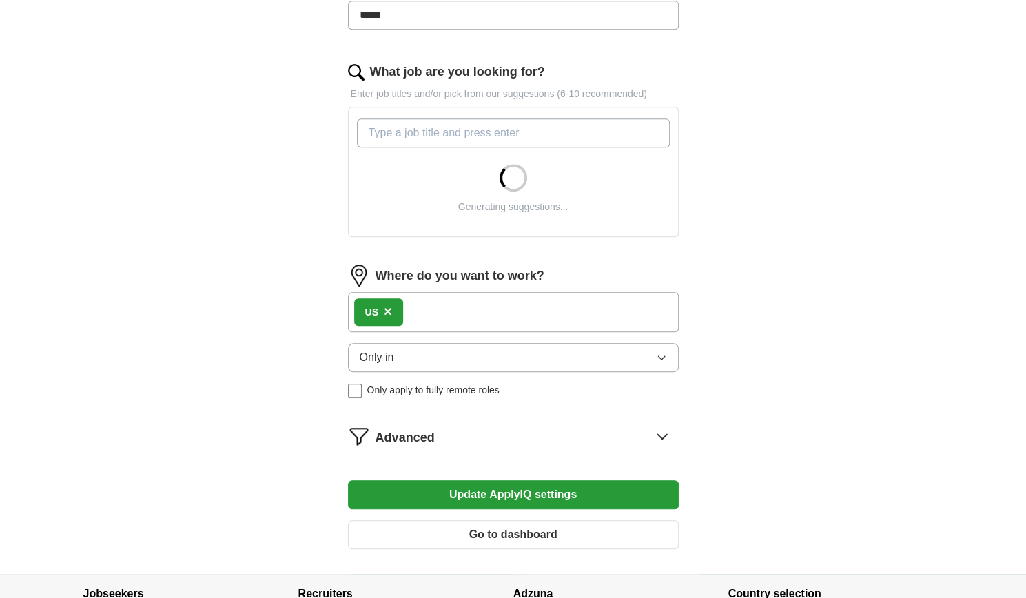
click at [425, 307] on div "US ×" at bounding box center [513, 312] width 331 height 40
click at [449, 315] on div "US ×" at bounding box center [513, 312] width 331 height 40
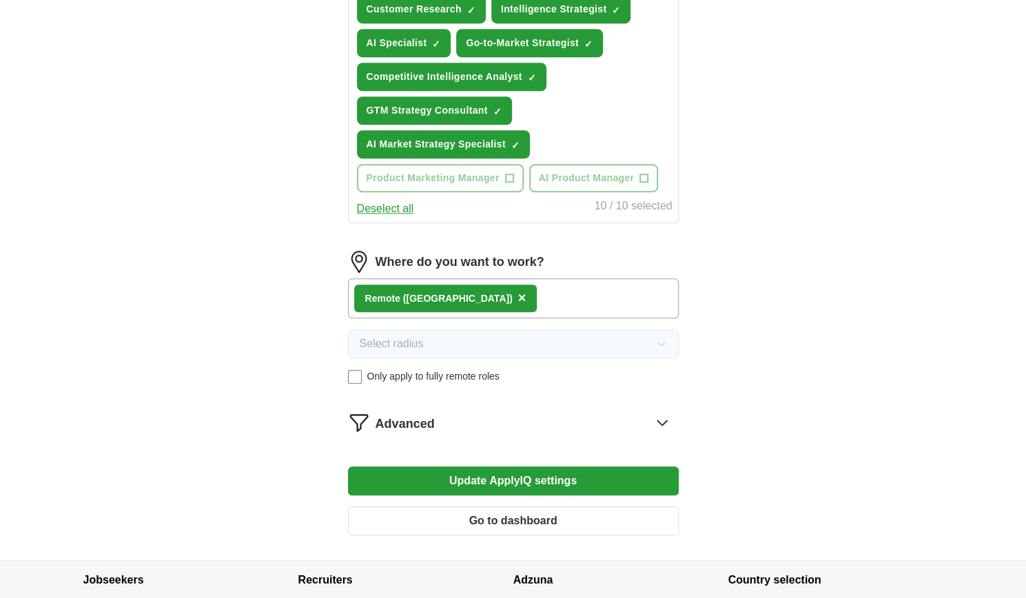
scroll to position [635, 0]
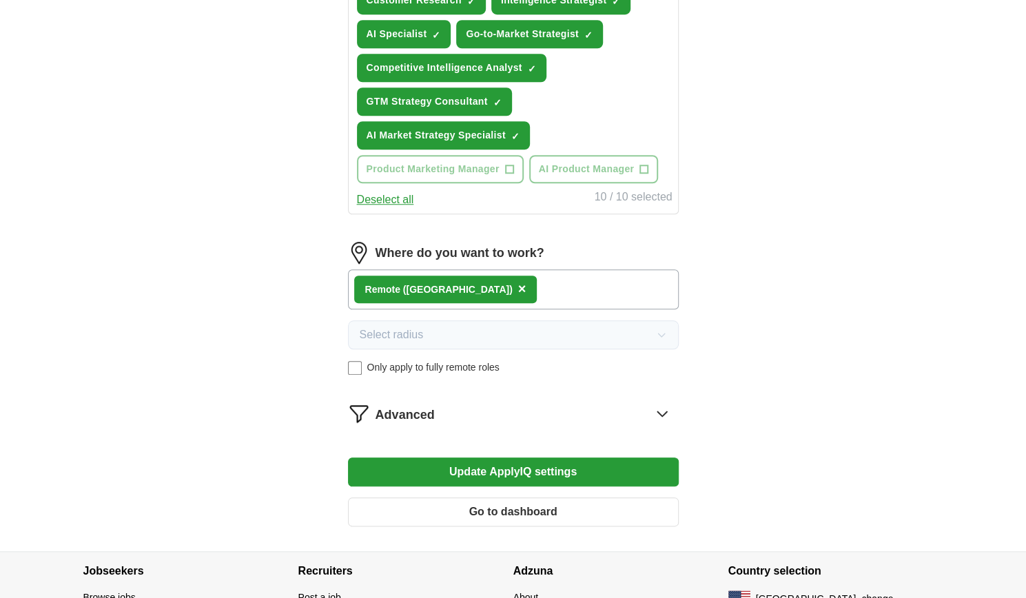
click at [466, 468] on button "Update ApplyIQ settings" at bounding box center [513, 471] width 331 height 29
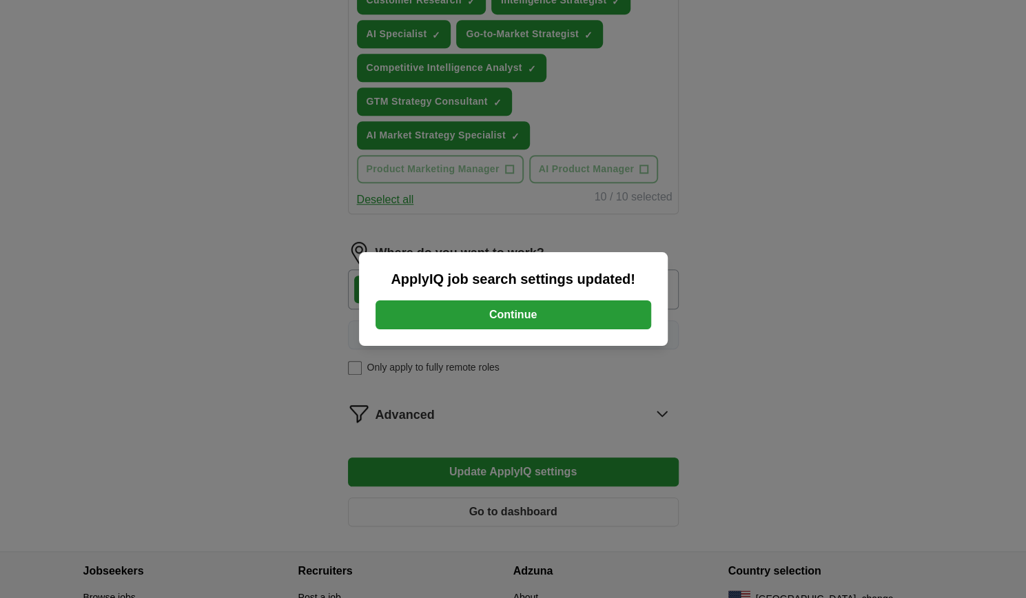
click at [480, 310] on button "Continue" at bounding box center [513, 314] width 276 height 29
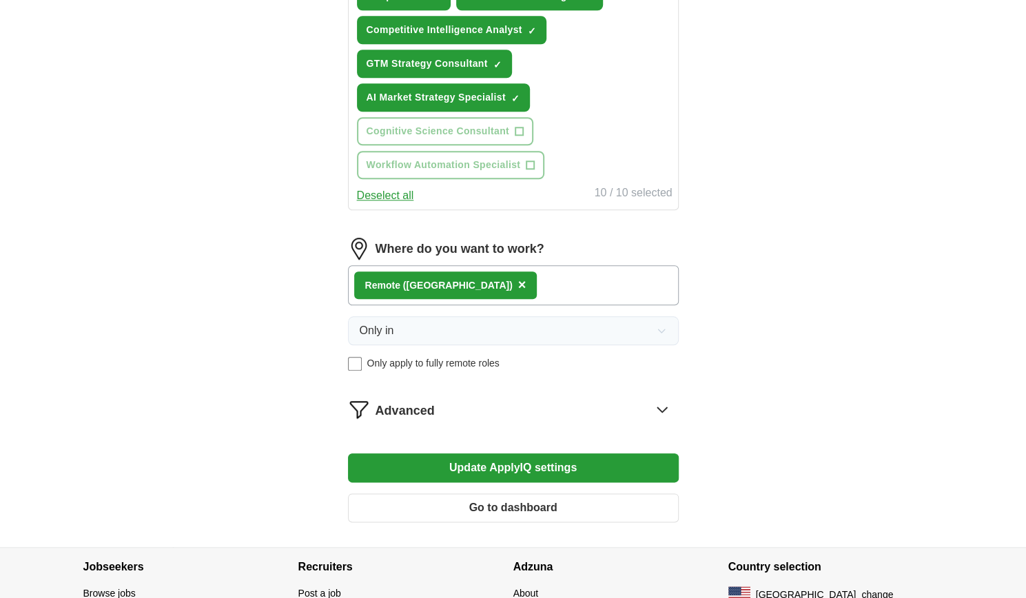
scroll to position [756, 0]
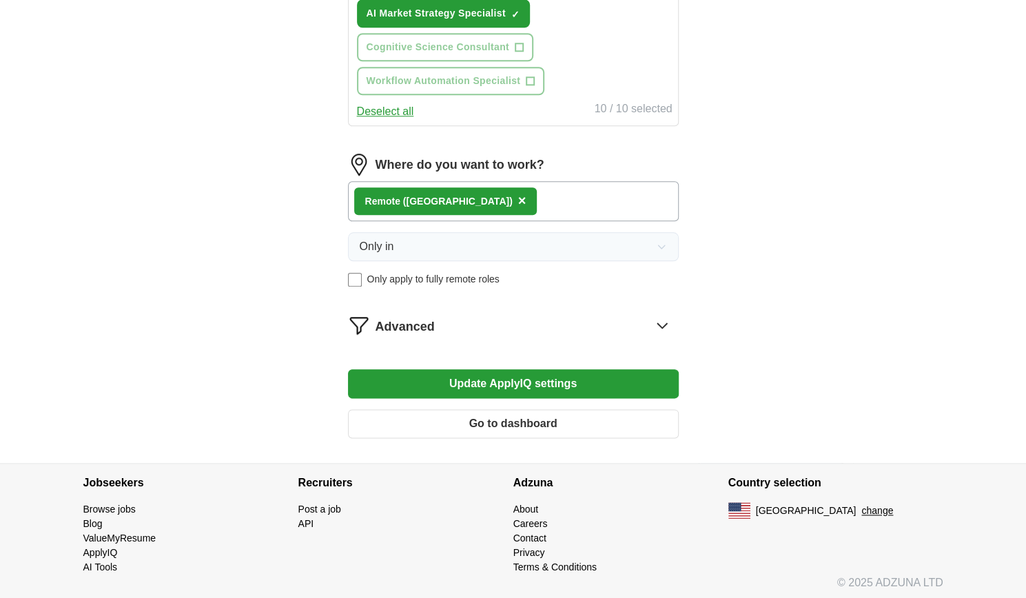
click at [663, 315] on icon at bounding box center [662, 325] width 22 height 22
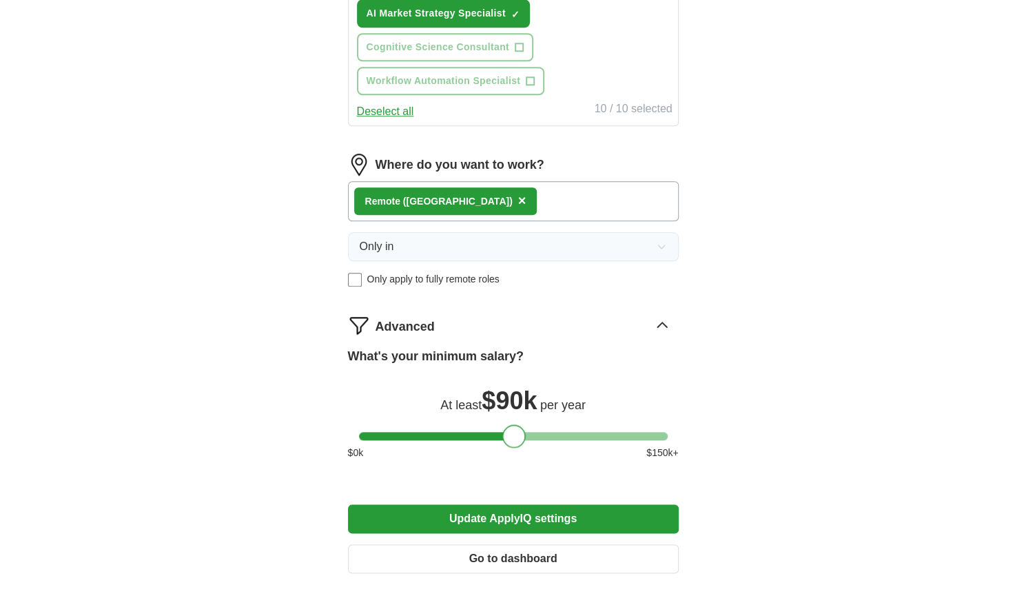
drag, startPoint x: 542, startPoint y: 435, endPoint x: 519, endPoint y: 438, distance: 22.9
click at [519, 438] on div at bounding box center [513, 435] width 23 height 23
click at [537, 522] on button "Update ApplyIQ settings" at bounding box center [513, 518] width 331 height 29
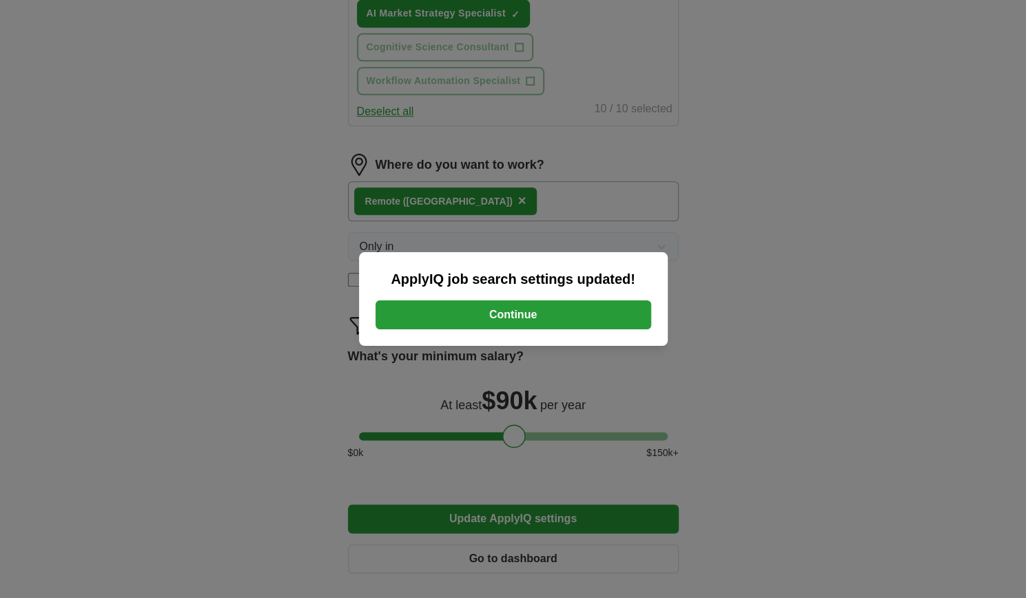
click at [541, 315] on button "Continue" at bounding box center [513, 314] width 276 height 29
